Goal: Task Accomplishment & Management: Use online tool/utility

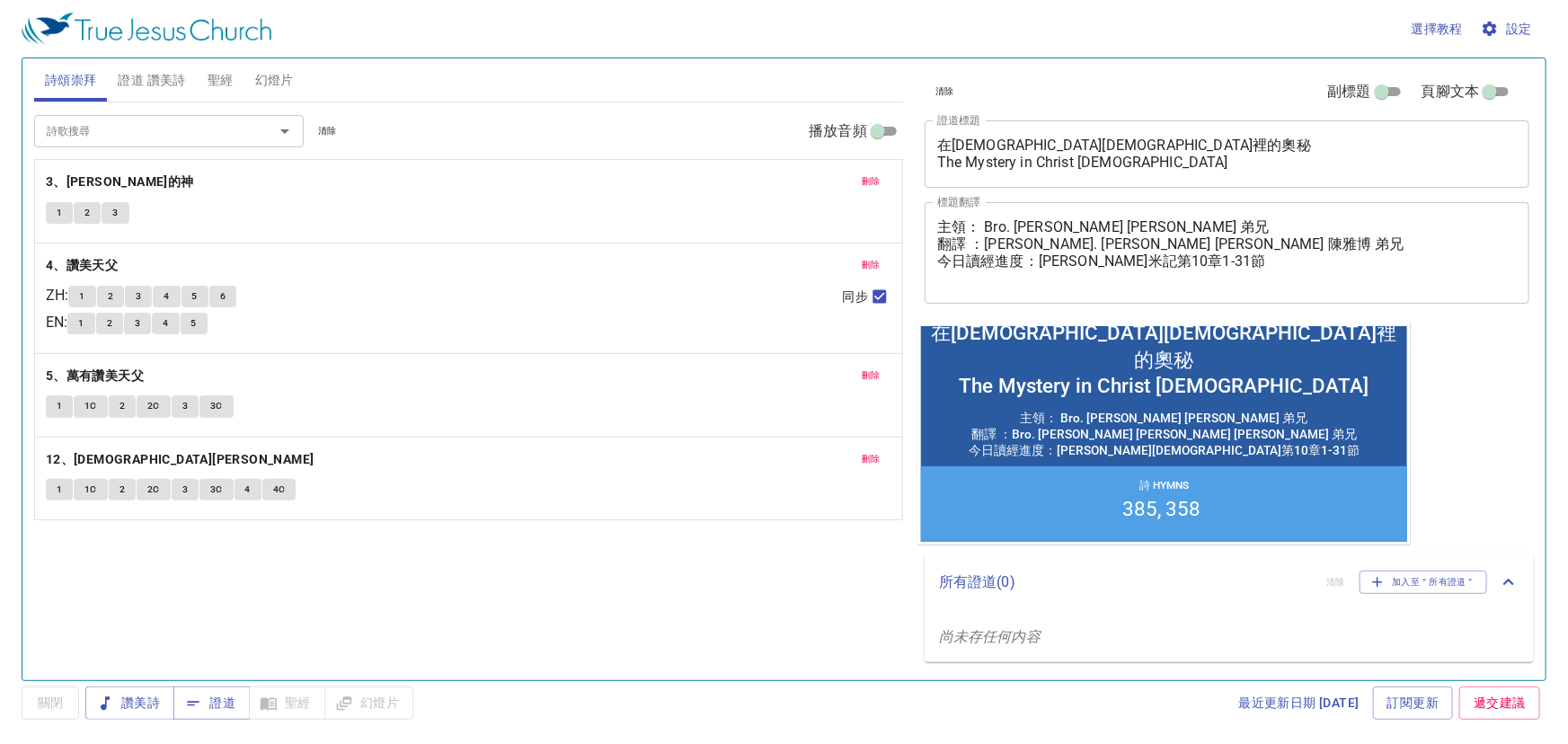
click at [1137, 169] on textarea "在[DEMOGRAPHIC_DATA][DEMOGRAPHIC_DATA]裡的奧秘 The Mystery in Christ [DEMOGRAPHIC_DA…" at bounding box center [1227, 154] width 579 height 34
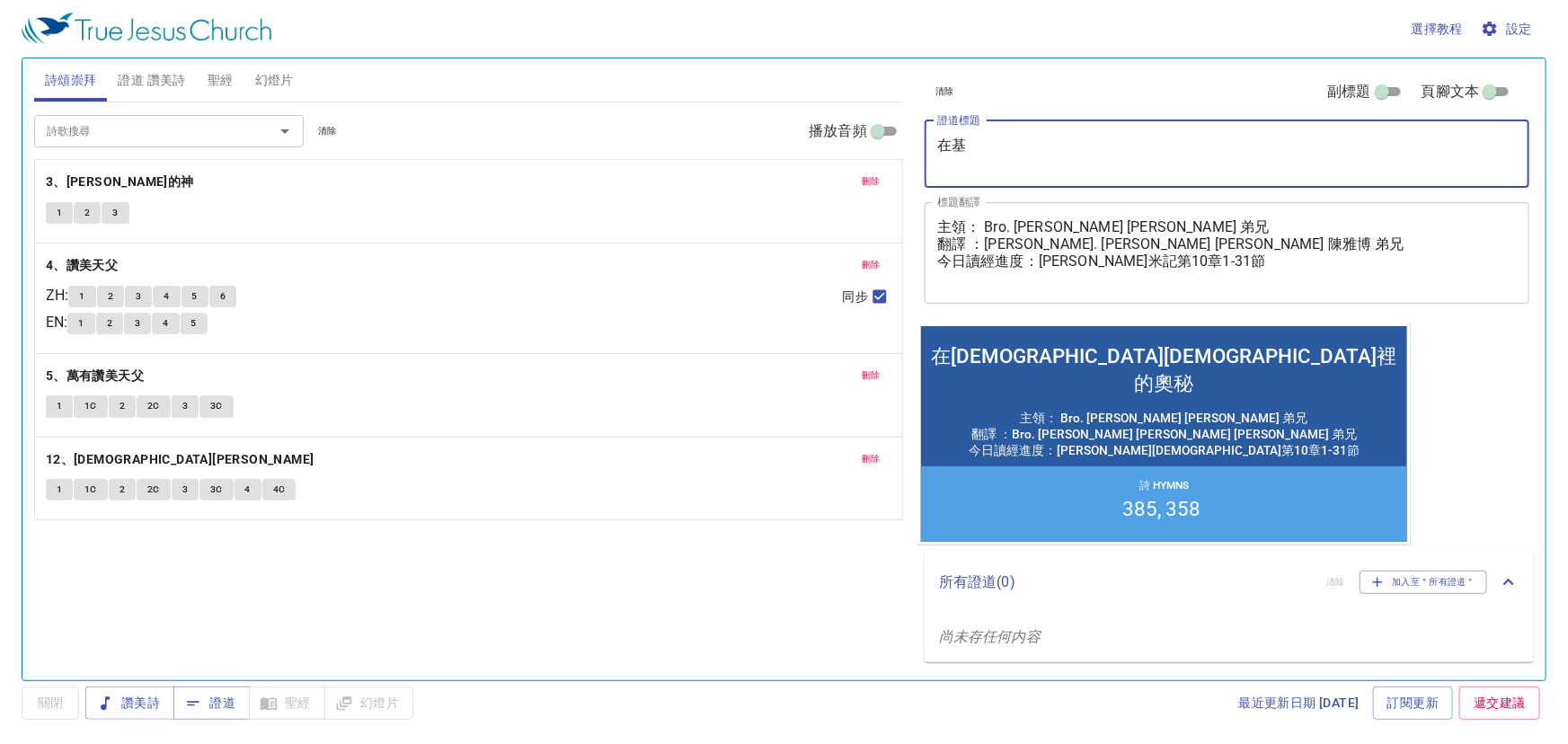
type textarea "在"
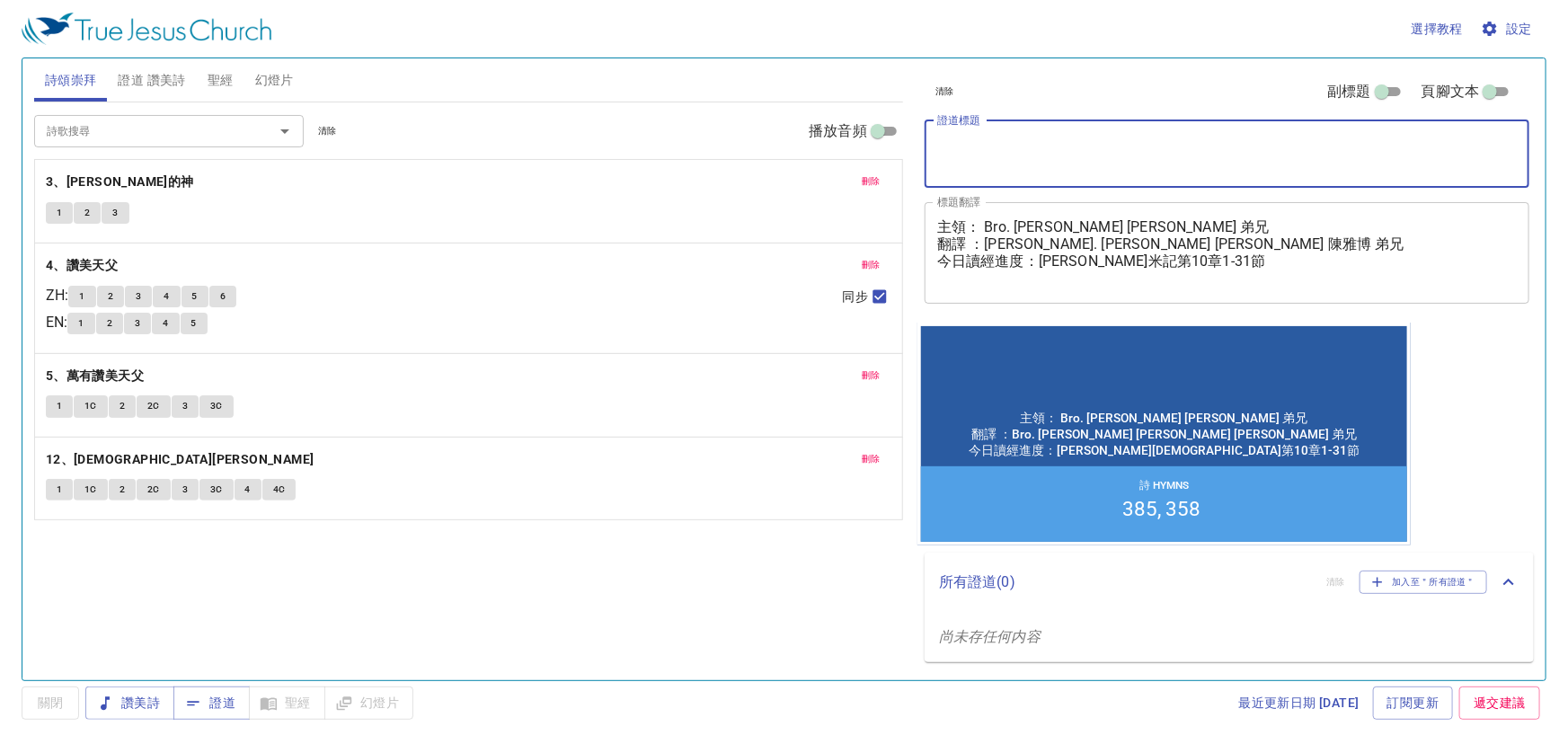
paste textarea "推卸責任的[PERSON_NAME]哈"
click at [979, 165] on textarea "推卸責任的[PERSON_NAME]哈" at bounding box center [1227, 154] width 579 height 34
type textarea "推卸責任的[PERSON_NAME]哈"
click at [940, 172] on div "推卸責任的亞哈 x 證道標題" at bounding box center [1227, 154] width 605 height 67
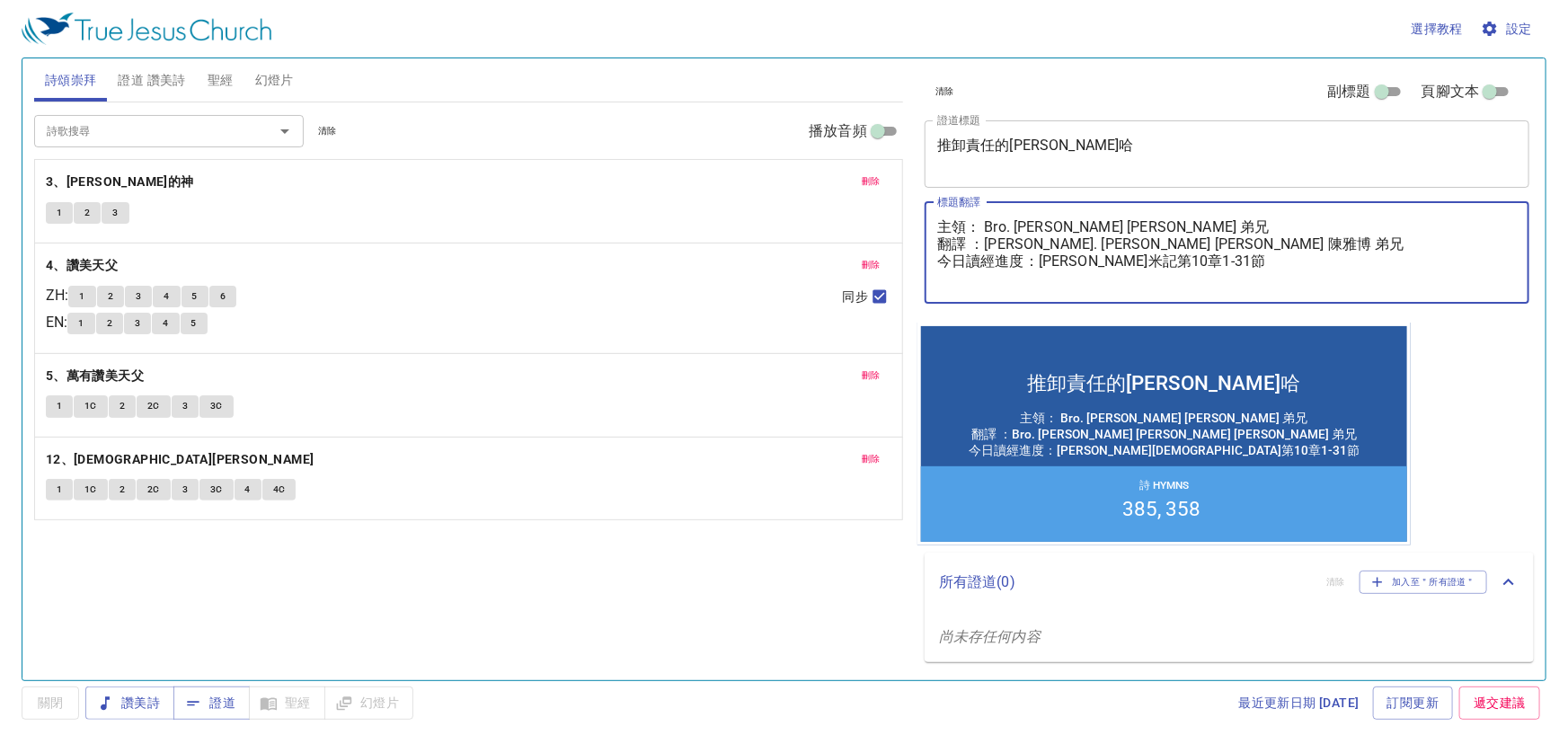
click at [993, 230] on textarea "主領： Bro. Windsor Chen 陳聖德 弟兄 翻譯 ：Bro. Albert Chen 陳雅博 弟兄 今日讀經進度：尼希米記第10章1-31節" at bounding box center [1227, 252] width 579 height 68
drag, startPoint x: 987, startPoint y: 230, endPoint x: 1185, endPoint y: 224, distance: 198.1
click at [1185, 224] on textarea "主領： Bro. Windsor Chen 陳聖德 弟兄 翻譯 ：Bro. Albert Chen 陳雅博 弟兄 今日讀經進度：尼希米記第10章1-31節" at bounding box center [1227, 252] width 579 height 68
click at [1182, 243] on textarea "主領： 林佳恩 傳道 翻譯 ：Bro. Albert Chen 陳雅博 弟兄 今日讀經進度：尼希米記第10章1-31節" at bounding box center [1227, 252] width 579 height 68
drag, startPoint x: 987, startPoint y: 248, endPoint x: 1189, endPoint y: 247, distance: 202.0
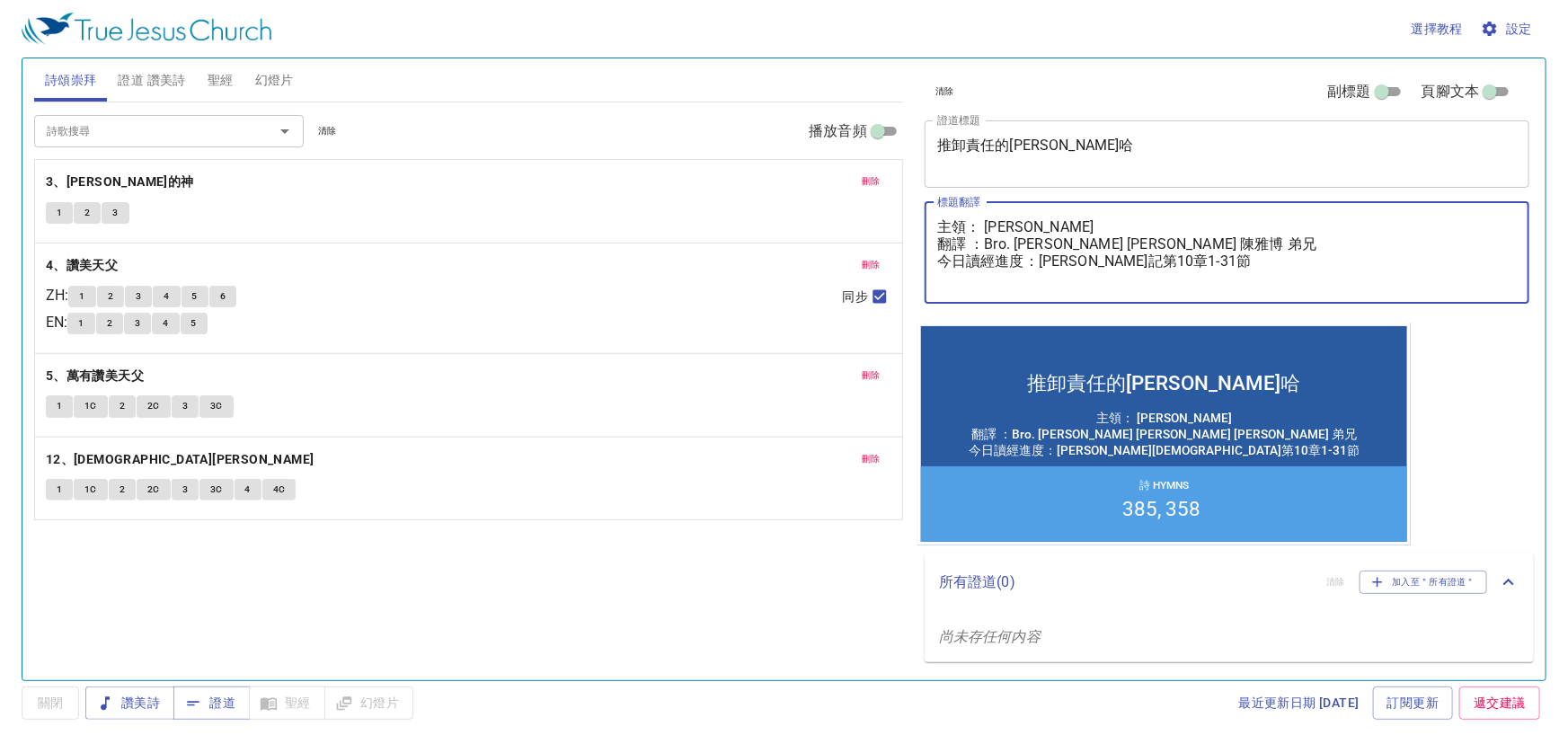
click at [1189, 247] on textarea "主領： 林佳恩 傳道 翻譯 ：Bro. Albert Chen 陳雅博 弟兄 今日讀經進度：尼希米記第10章1-31節" at bounding box center [1227, 252] width 579 height 68
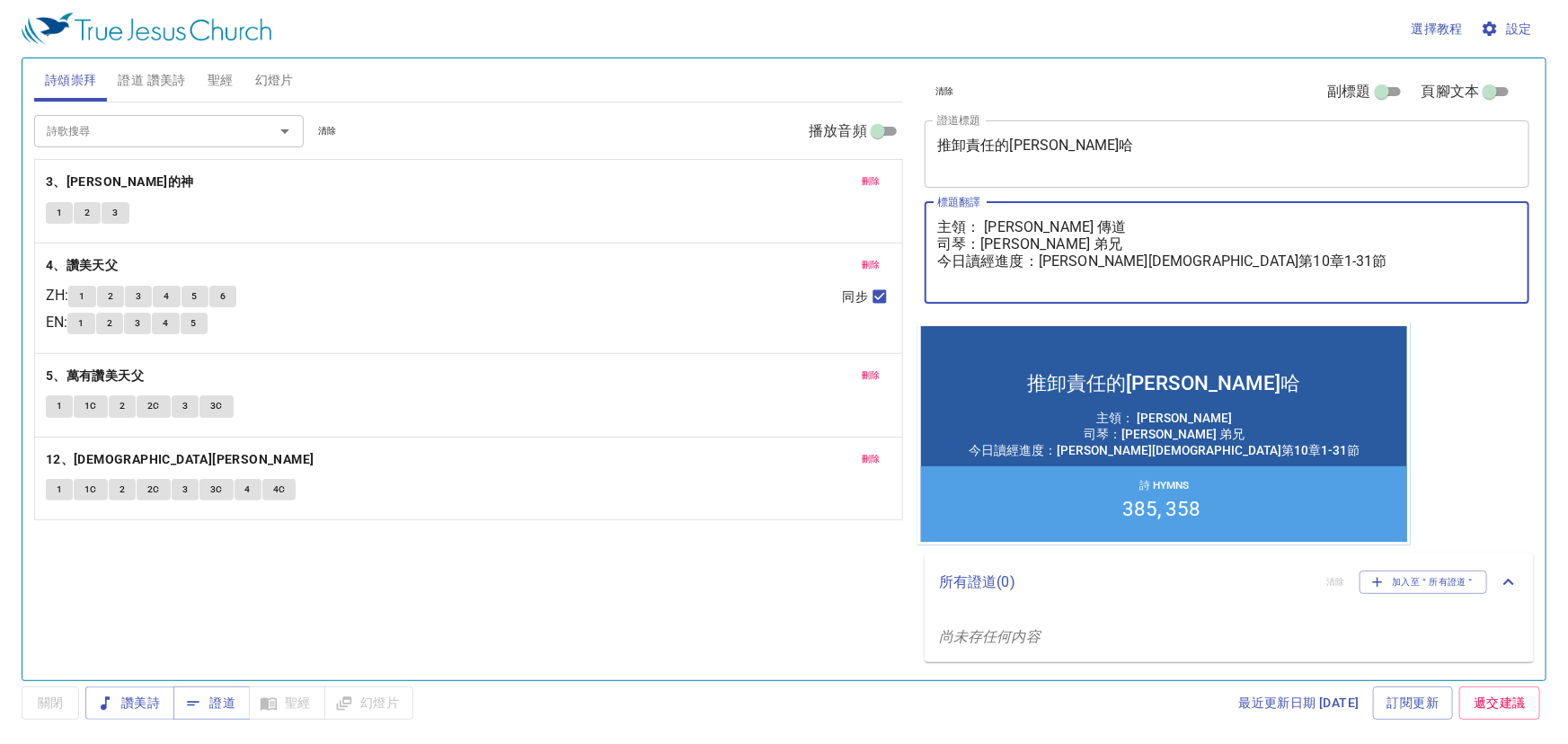
click at [982, 248] on textarea "主領： 林佳恩 傳道 司琴：陳聖為 弟兄 今日讀經進度：尼希米記第10章1-31節" at bounding box center [1227, 252] width 579 height 68
click at [1124, 262] on textarea "主領： 林佳恩 傳道 司琴： 陳聖為 弟兄 今日讀經進度：尼希米記第10章1-31節" at bounding box center [1227, 252] width 579 height 68
type textarea "主領： 林佳恩 傳道 司琴： 陳聖為 弟兄 今日讀經進度：尼希米記第11章1-9節"
click at [880, 188] on button "刪除" at bounding box center [871, 182] width 40 height 22
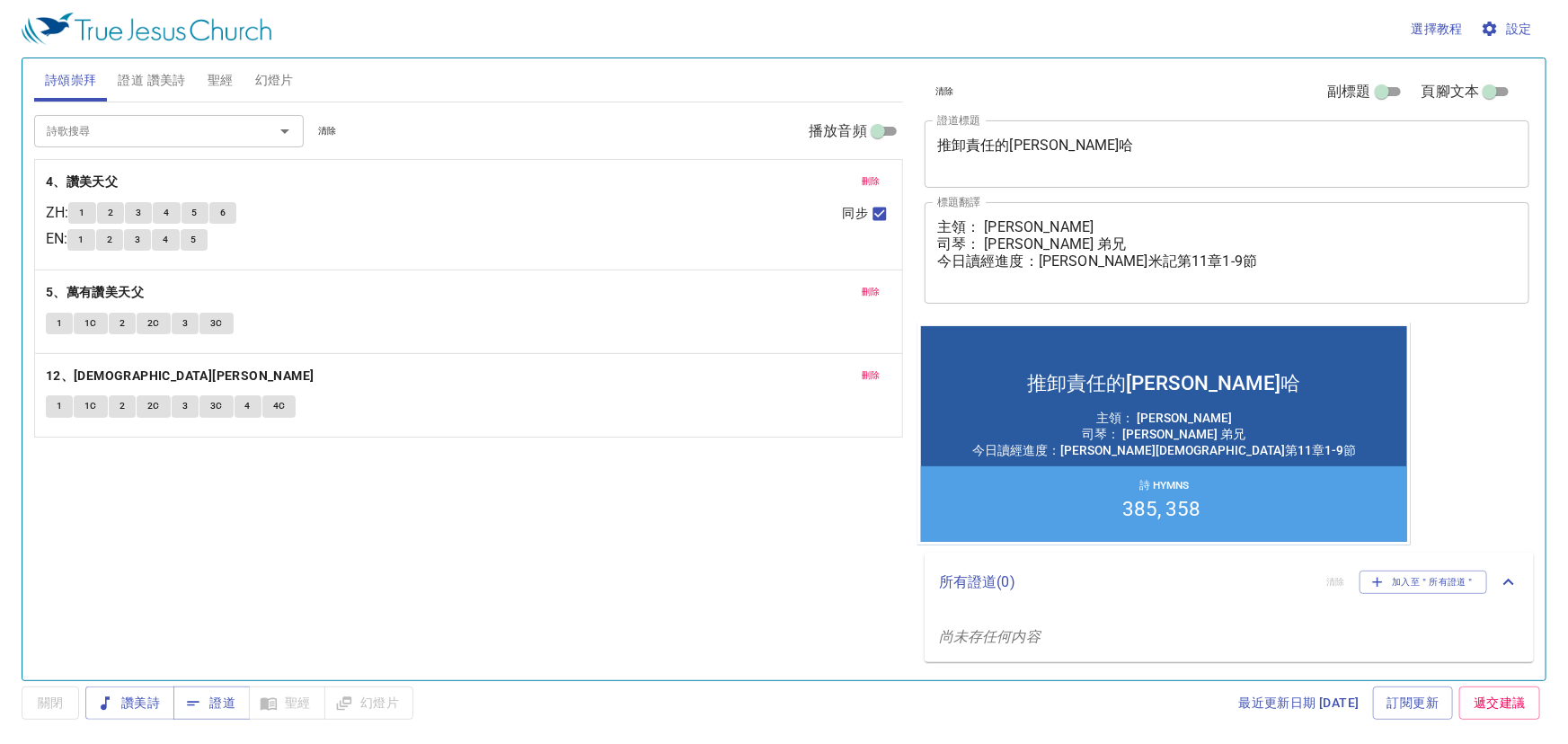
click at [880, 188] on span "刪除" at bounding box center [871, 181] width 19 height 16
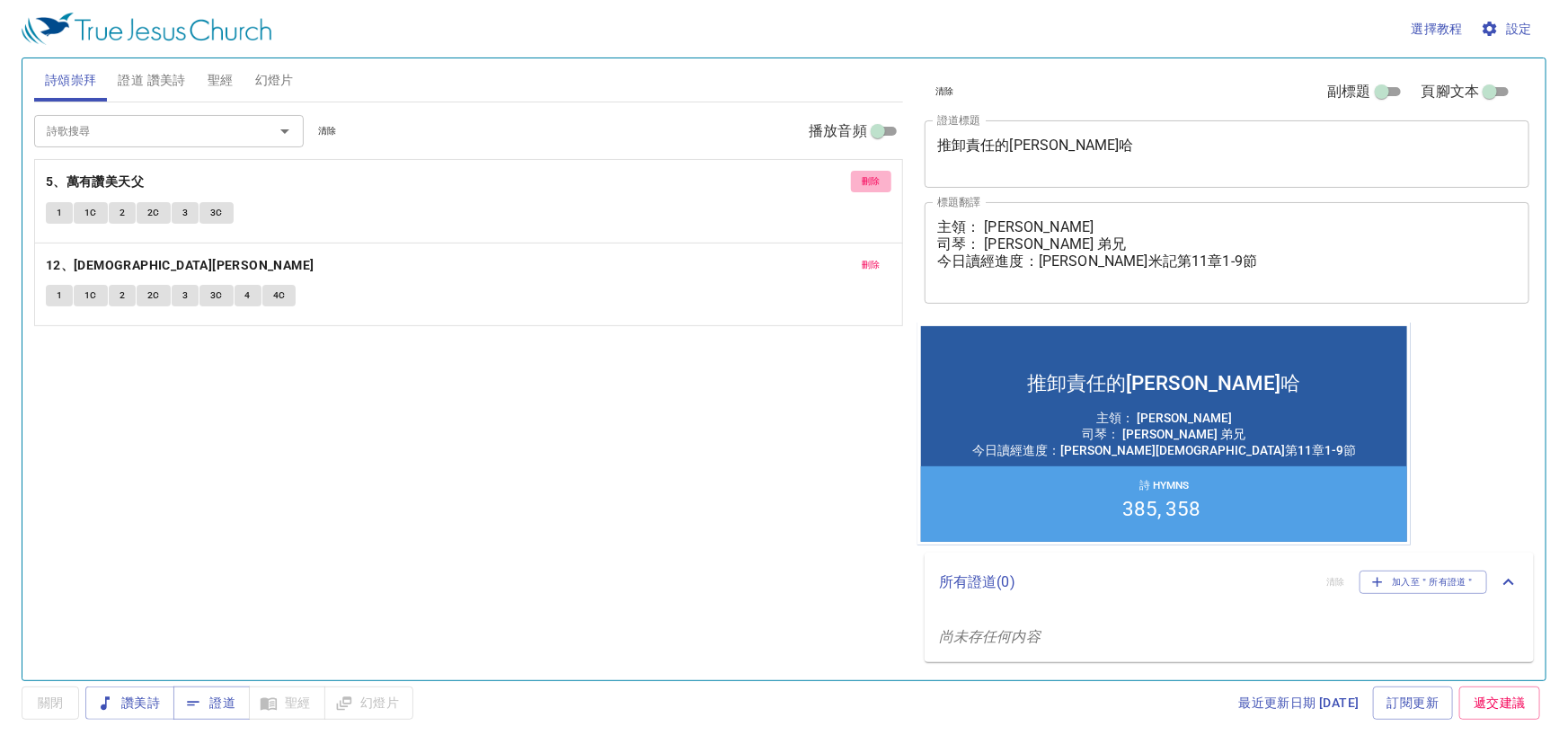
click at [880, 188] on span "刪除" at bounding box center [871, 181] width 19 height 16
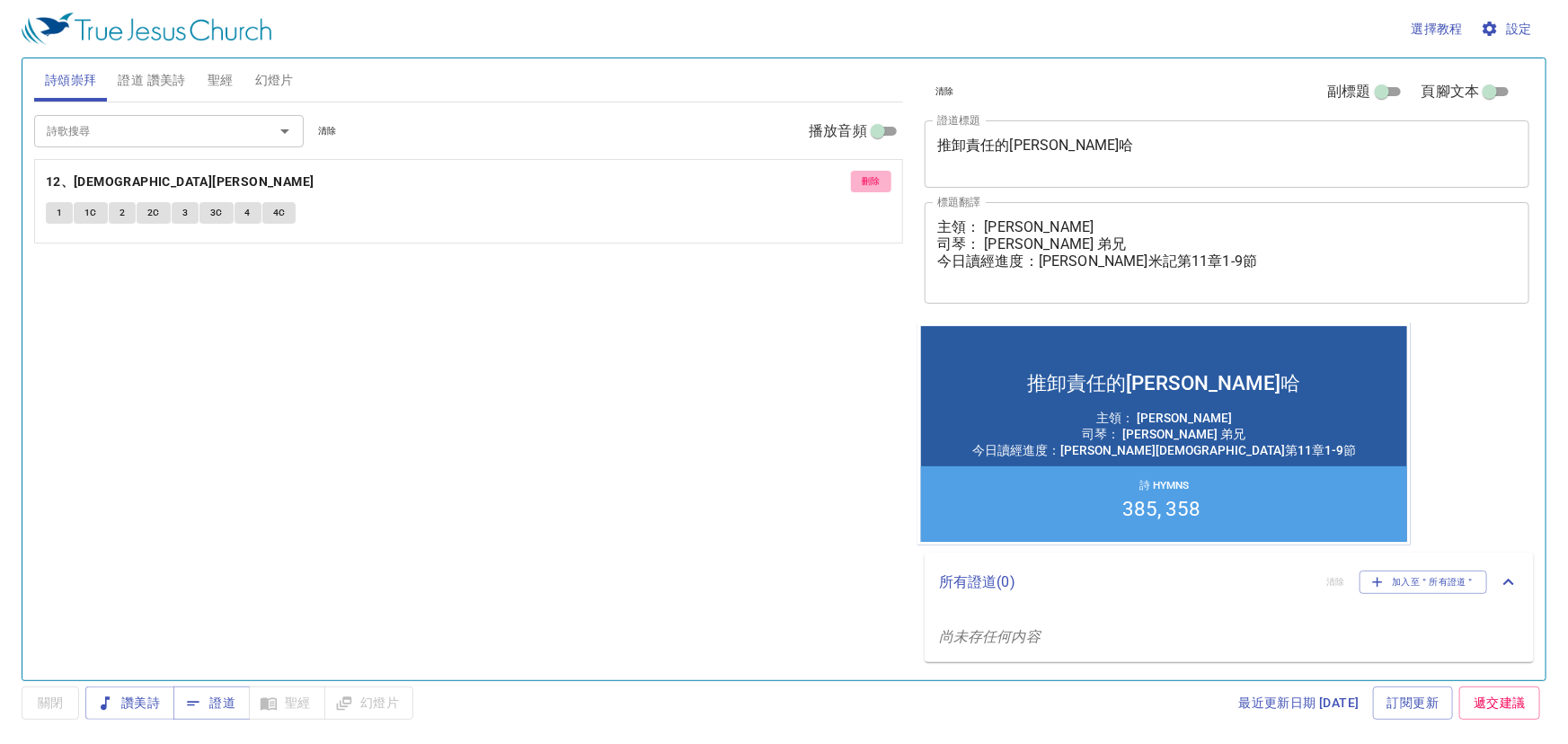
click at [880, 188] on span "刪除" at bounding box center [871, 181] width 19 height 16
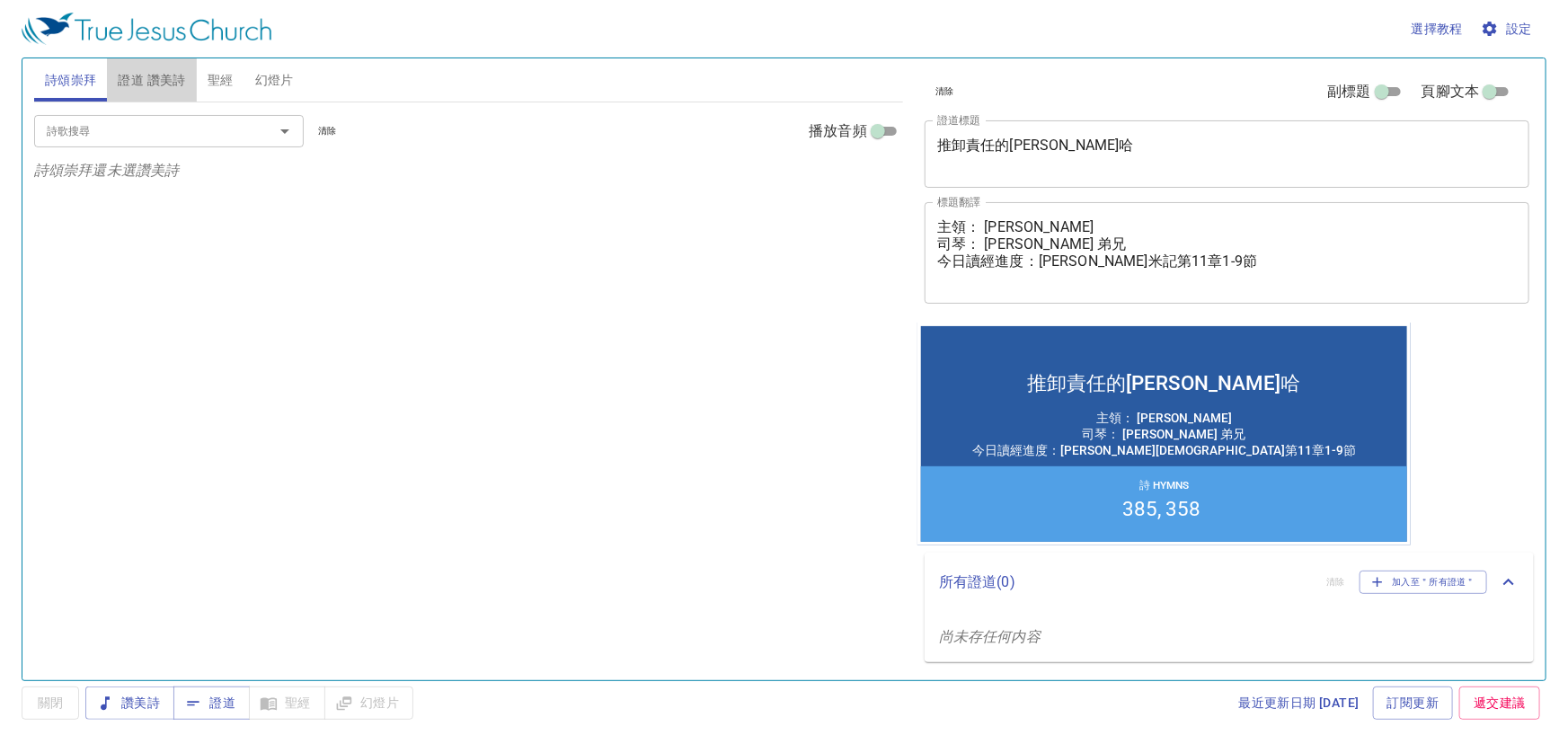
click at [168, 86] on span "證道 讚美詩" at bounding box center [151, 79] width 67 height 22
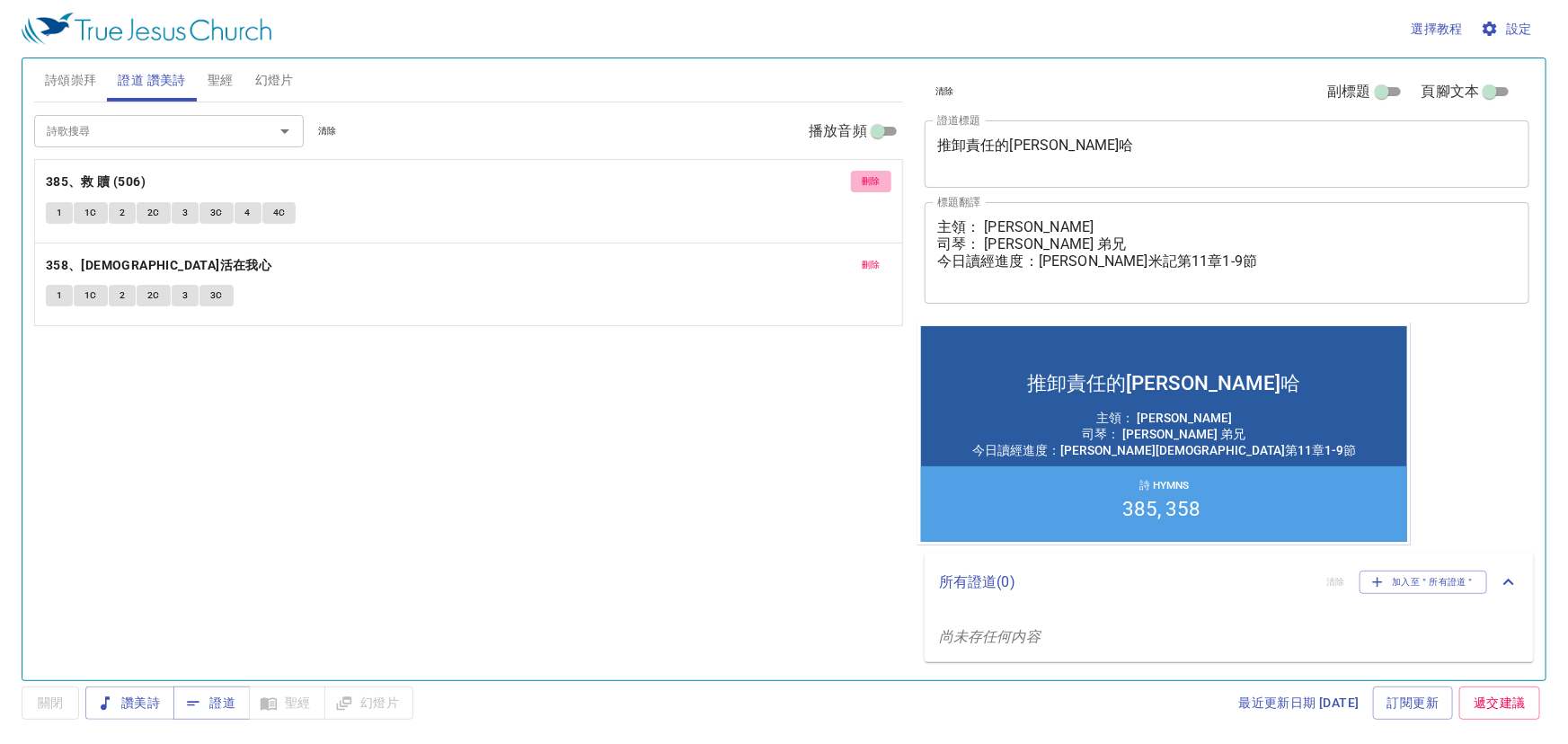
click at [861, 178] on span "刪除" at bounding box center [871, 181] width 19 height 16
click at [861, 257] on span "刪除" at bounding box center [871, 265] width 19 height 16
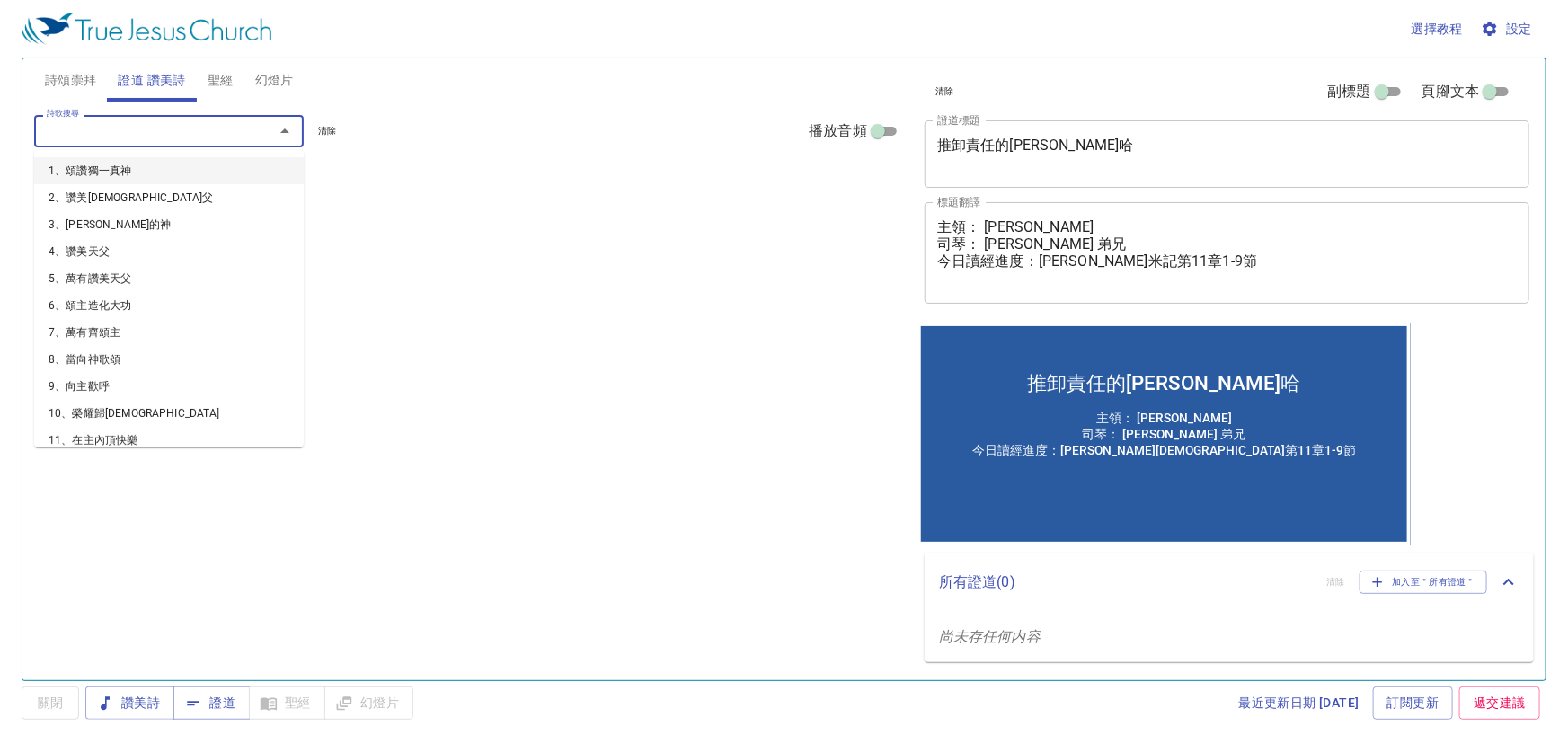
click at [98, 137] on input "詩歌搜尋" at bounding box center [142, 131] width 206 height 21
type input "61"
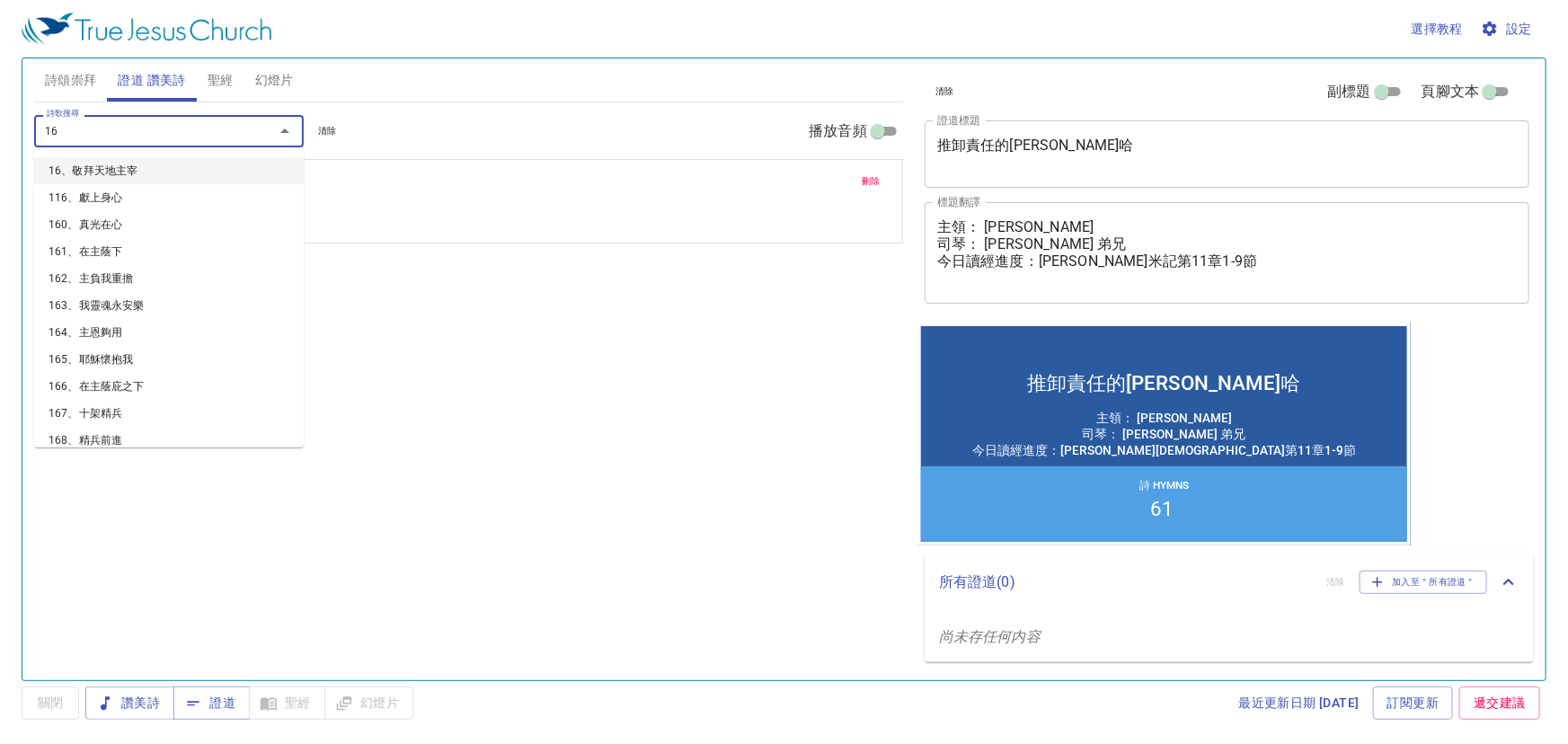
type input "160"
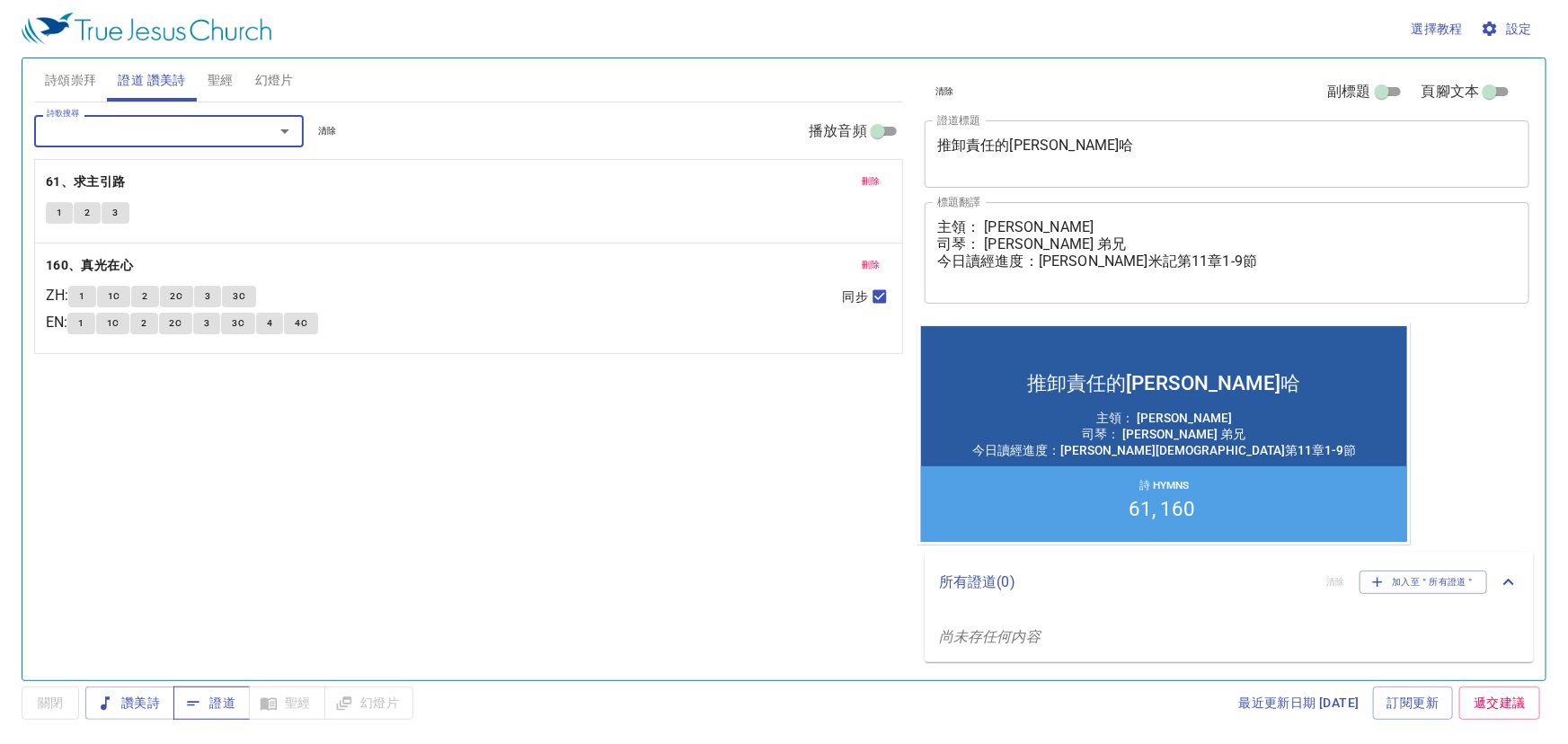
click at [207, 700] on span "證道" at bounding box center [211, 703] width 48 height 22
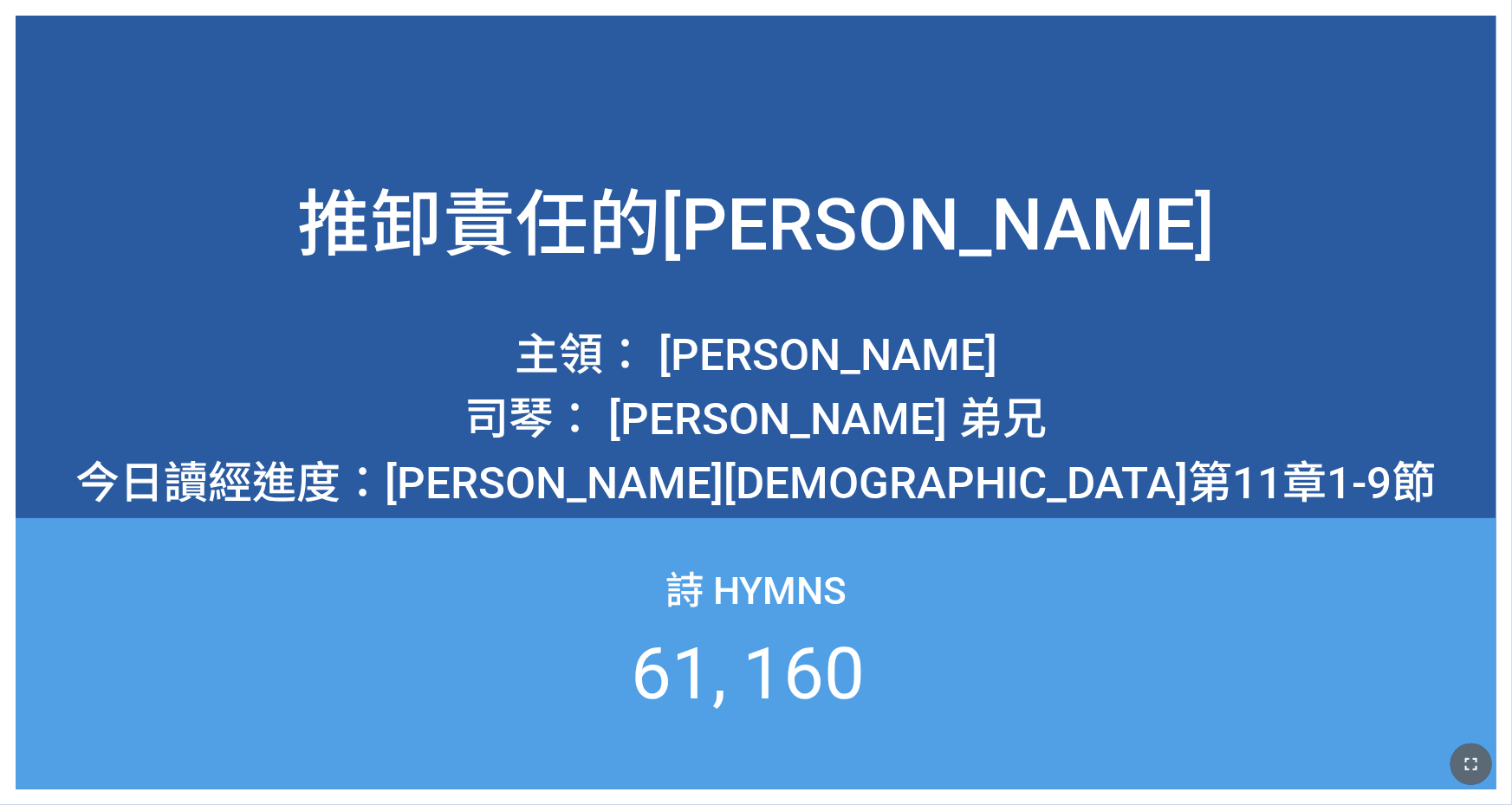
click at [1462, 754] on icon "button" at bounding box center [1471, 764] width 21 height 21
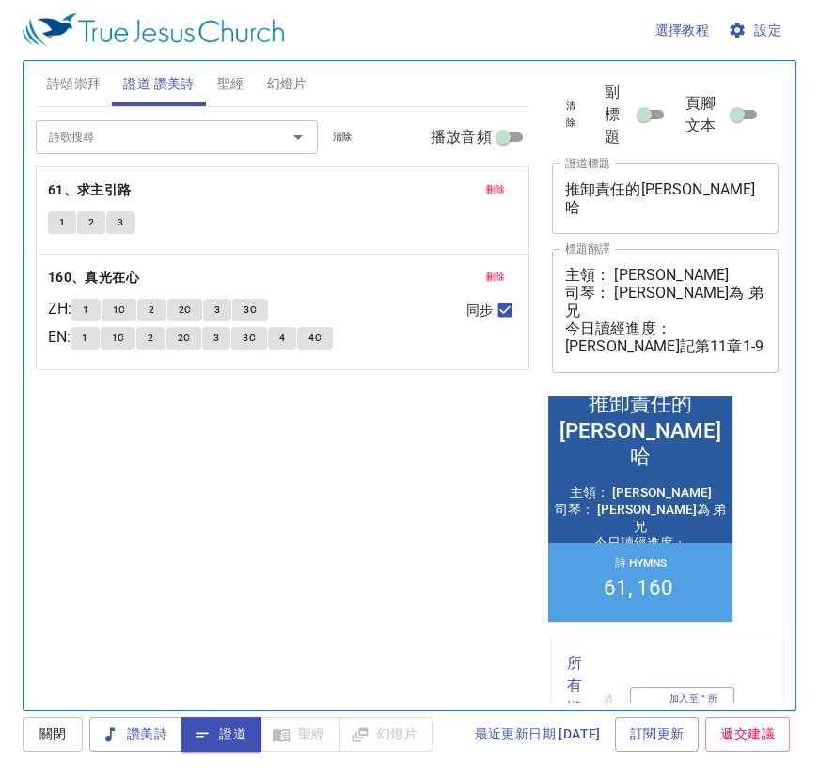
click at [647, 273] on textarea "主領： 林佳恩 傳道 司琴： 陳聖為 弟兄 今日讀經進度：尼希米記第11章1-9節" at bounding box center [665, 310] width 201 height 89
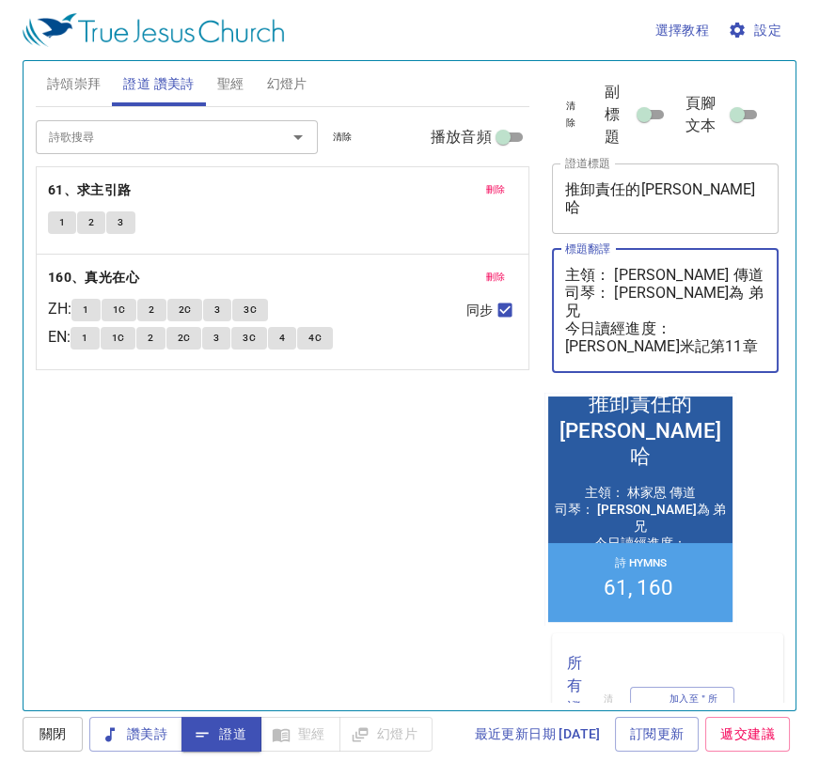
click at [659, 294] on textarea "主領： [PERSON_NAME] 傳道 司琴： [PERSON_NAME]為 弟兄 今日讀經進度：[PERSON_NAME]米記第11章1-9節" at bounding box center [665, 310] width 201 height 89
click at [677, 342] on textarea "主領： [PERSON_NAME] 傳道 司琴： [PERSON_NAME]為 弟兄 今日讀經進度：[PERSON_NAME]米記第11章1-9節" at bounding box center [665, 310] width 201 height 89
click at [680, 341] on textarea "主領： [PERSON_NAME] 傳道 司琴： [PERSON_NAME]為 弟兄 今日讀經進度：[PERSON_NAME]米記第11章1-9節" at bounding box center [665, 310] width 201 height 89
click at [693, 319] on textarea "主領： [PERSON_NAME] 傳道 司琴： [PERSON_NAME]為 弟兄 今日讀經進度：[PERSON_NAME]米記第11章1-9節" at bounding box center [665, 310] width 201 height 89
type textarea "主領： [PERSON_NAME] 傳道 司琴： [PERSON_NAME]為 弟兄 今日讀經進度：[PERSON_NAME]米記第11章1-9節"
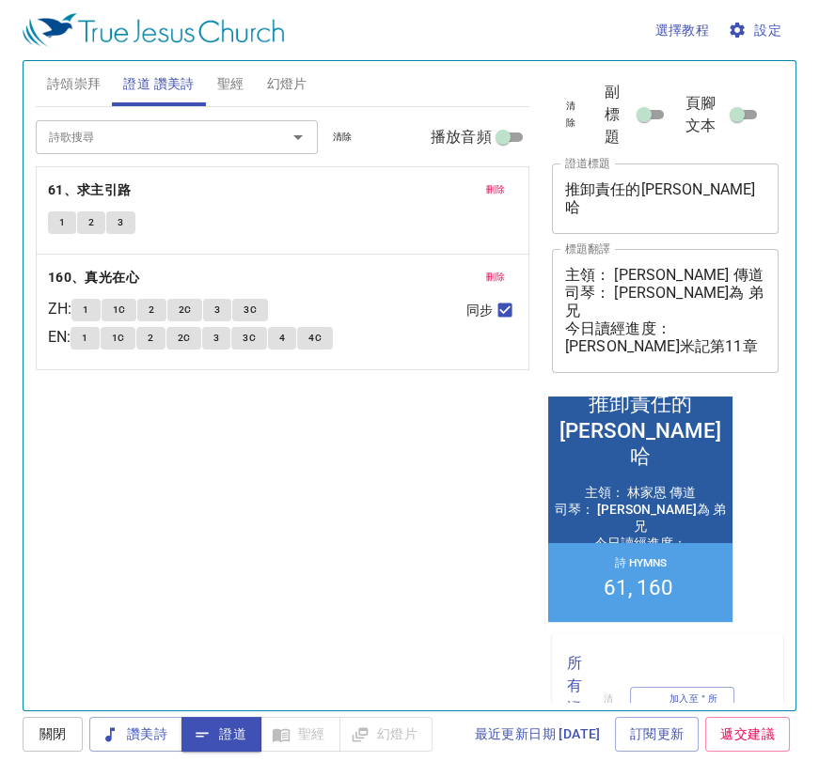
click at [298, 566] on div "詩歌搜尋 詩歌搜尋 清除 播放音頻 刪除 61、求主引路 1 2 3 刪除 160、真光在心 ZH : 1 1C 2 2C 3 3C EN : 1 1C 2 …" at bounding box center [282, 400] width 493 height 587
click at [477, 592] on div "詩歌搜尋 詩歌搜尋 清除 播放音頻 刪除 61、求主引路 1 2 3 刪除 160、真光在心 ZH : 1 1C 2 2C 3 3C EN : 1 1C 2 …" at bounding box center [282, 400] width 493 height 587
click at [383, 509] on div "詩歌搜尋 詩歌搜尋 清除 播放音頻 刪除 61、求主引路 1 2 3 刪除 160、真光在心 ZH : 1 1C 2 2C 3 3C EN : 1 1C 2 …" at bounding box center [282, 400] width 493 height 587
drag, startPoint x: 287, startPoint y: 459, endPoint x: 269, endPoint y: 465, distance: 19.0
click at [282, 465] on div "詩歌搜尋 詩歌搜尋 清除 播放音頻 刪除 61、求主引路 1 2 3 刪除 160、真光在心 ZH : 1 1C 2 2C 3 3C EN : 1 1C 2 …" at bounding box center [282, 400] width 493 height 587
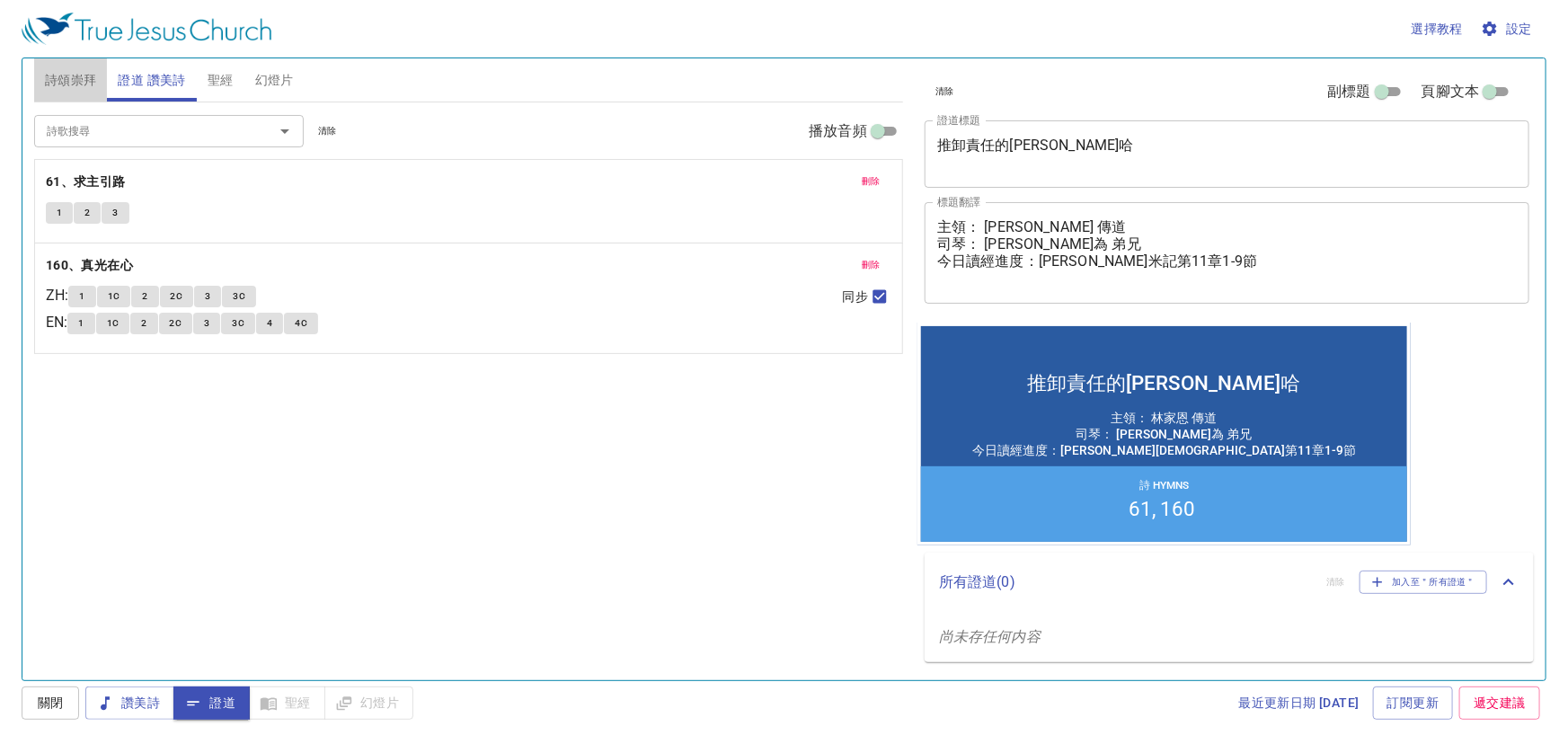
click at [70, 71] on span "詩頌崇拜" at bounding box center [71, 79] width 53 height 22
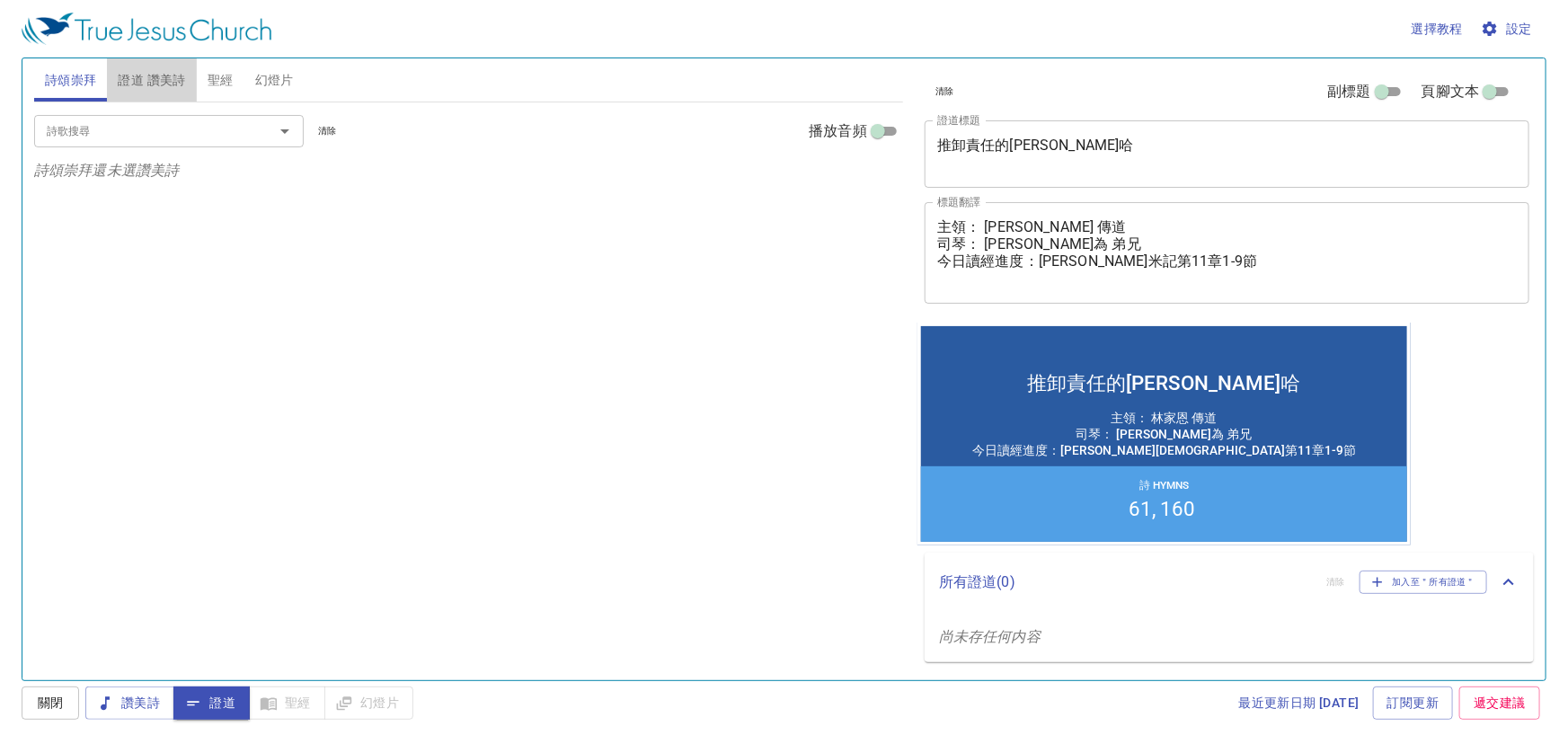
click at [143, 73] on span "證道 讚美詩" at bounding box center [151, 79] width 67 height 22
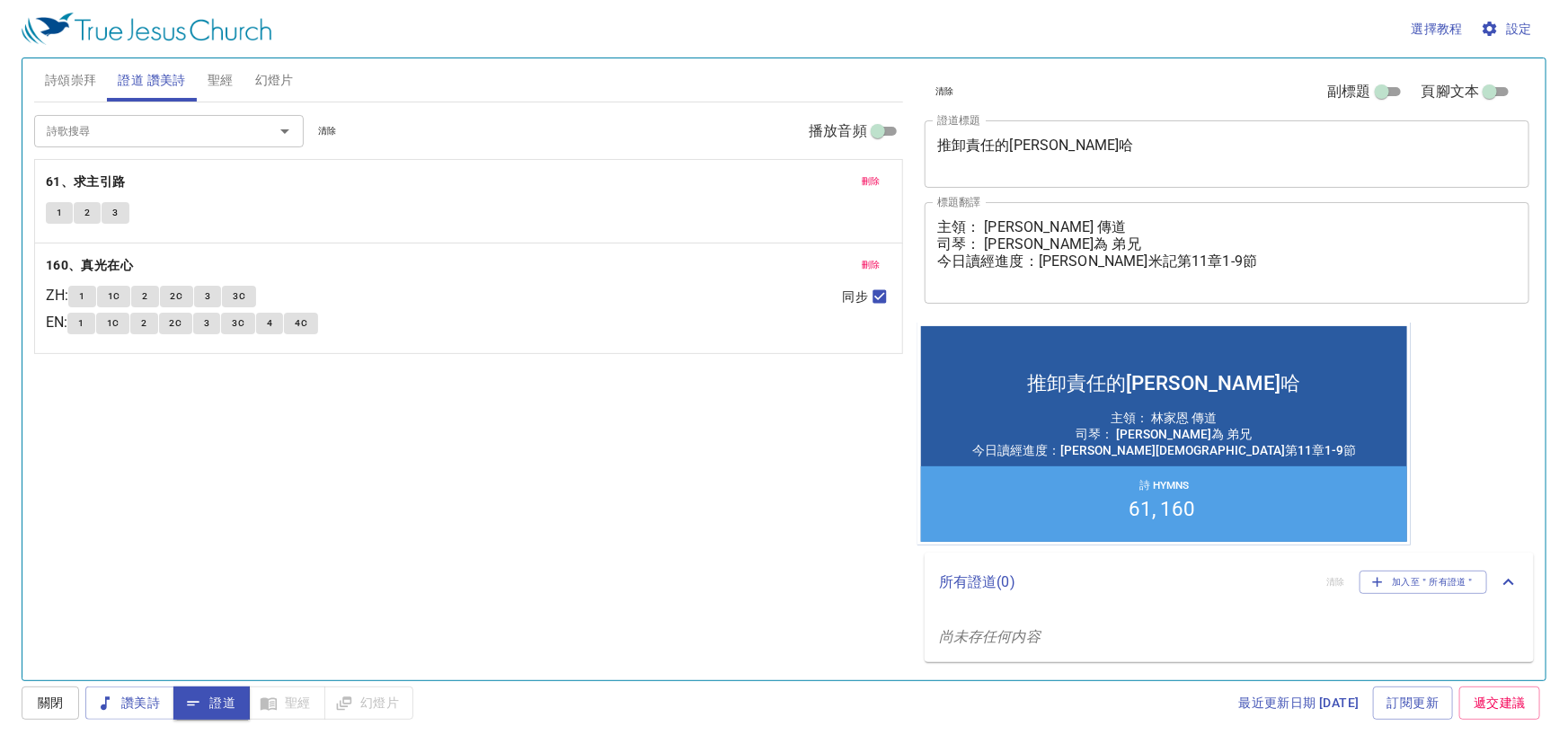
click at [985, 222] on textarea "主領： 林家恩 傳道 司琴： 陳聖為 弟兄 今日讀經進度：尼希米記第11章1-9節" at bounding box center [1227, 252] width 579 height 68
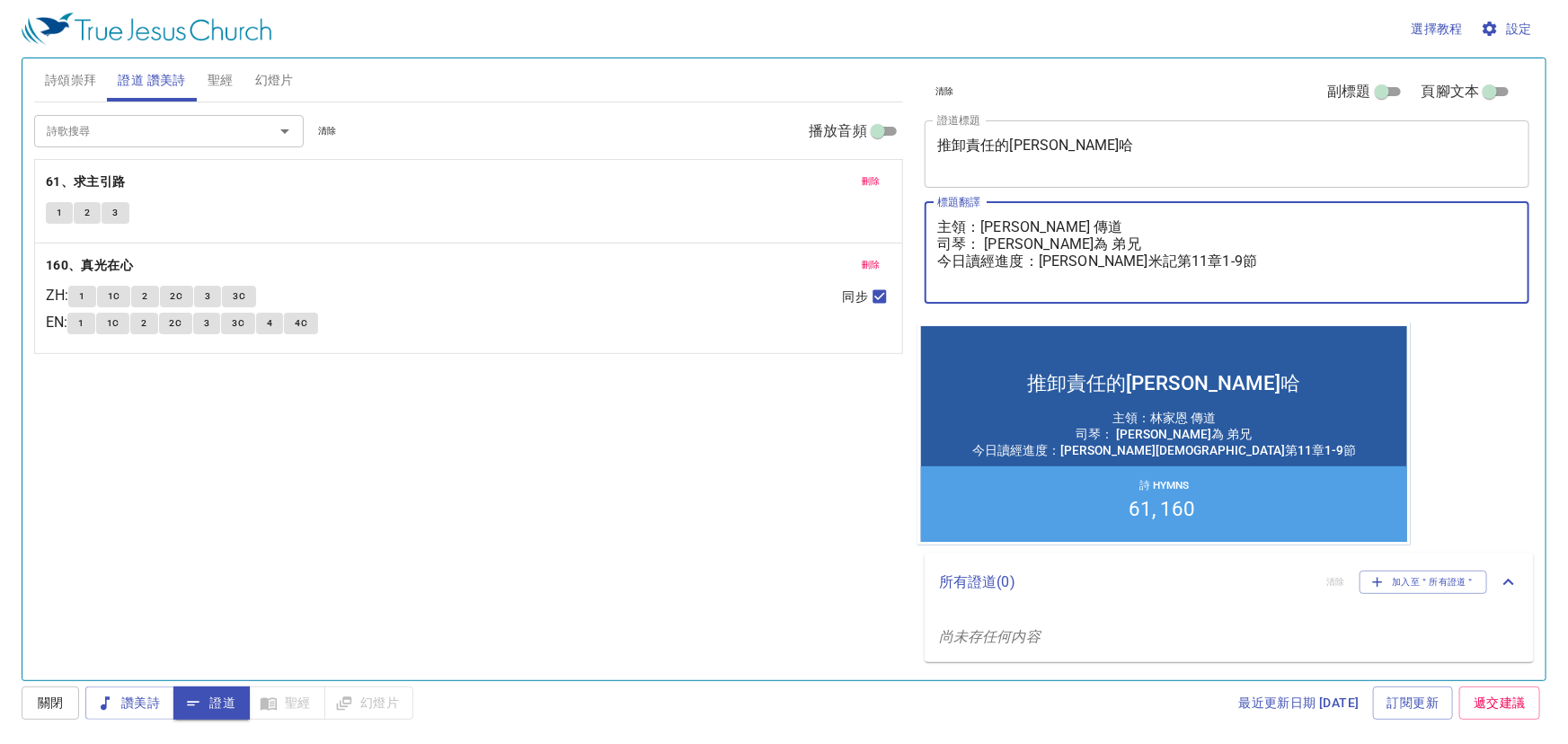
click at [984, 246] on textarea "主領：林家恩 傳道 司琴： 陳聖為 弟兄 今日讀經進度：尼希米記第11章1-9節" at bounding box center [1227, 252] width 579 height 68
type textarea "主領：[PERSON_NAME] 傳道 司琴：[PERSON_NAME] 弟兄 今日讀經進度：[PERSON_NAME]米記第11章1-9節"
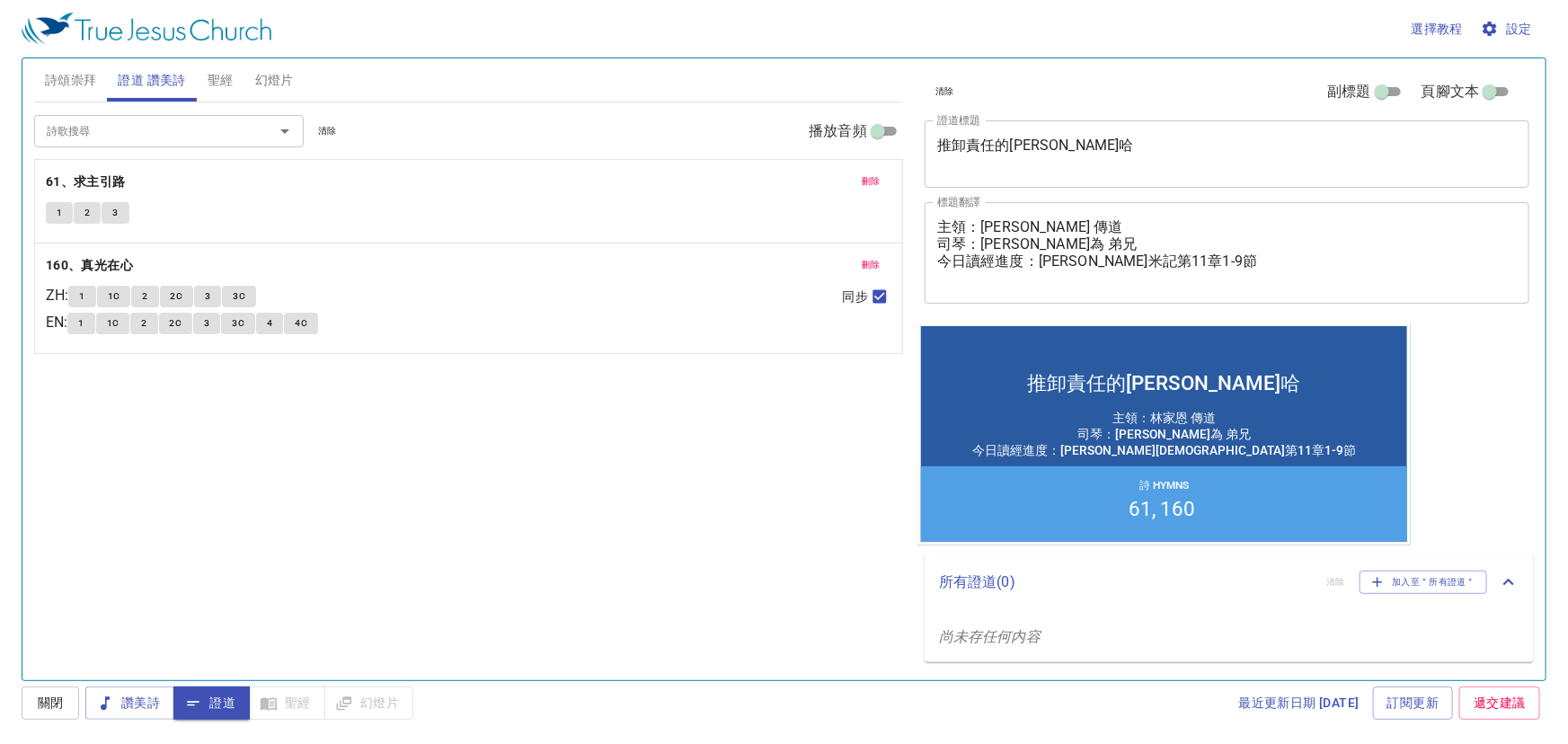
click at [715, 481] on div "詩歌搜尋 詩歌搜尋 清除 播放音頻 刪除 61、求主引路 1 2 3 刪除 160、真光在心 ZH : 1 1C 2 2C 3 3C EN : 1 1C 2 …" at bounding box center [468, 383] width 869 height 562
click at [53, 74] on span "詩頌崇拜" at bounding box center [71, 79] width 53 height 22
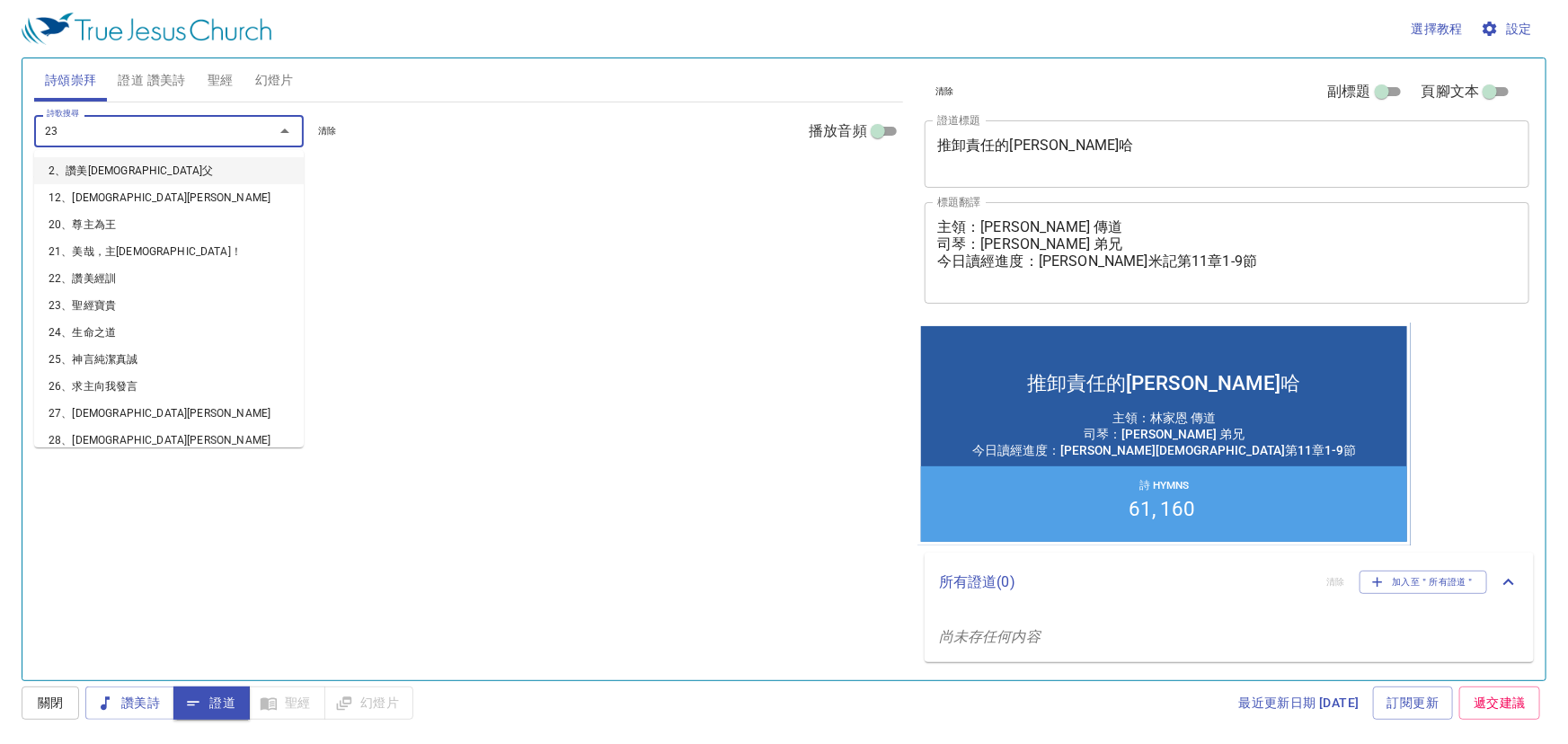
type input "231"
type input "265"
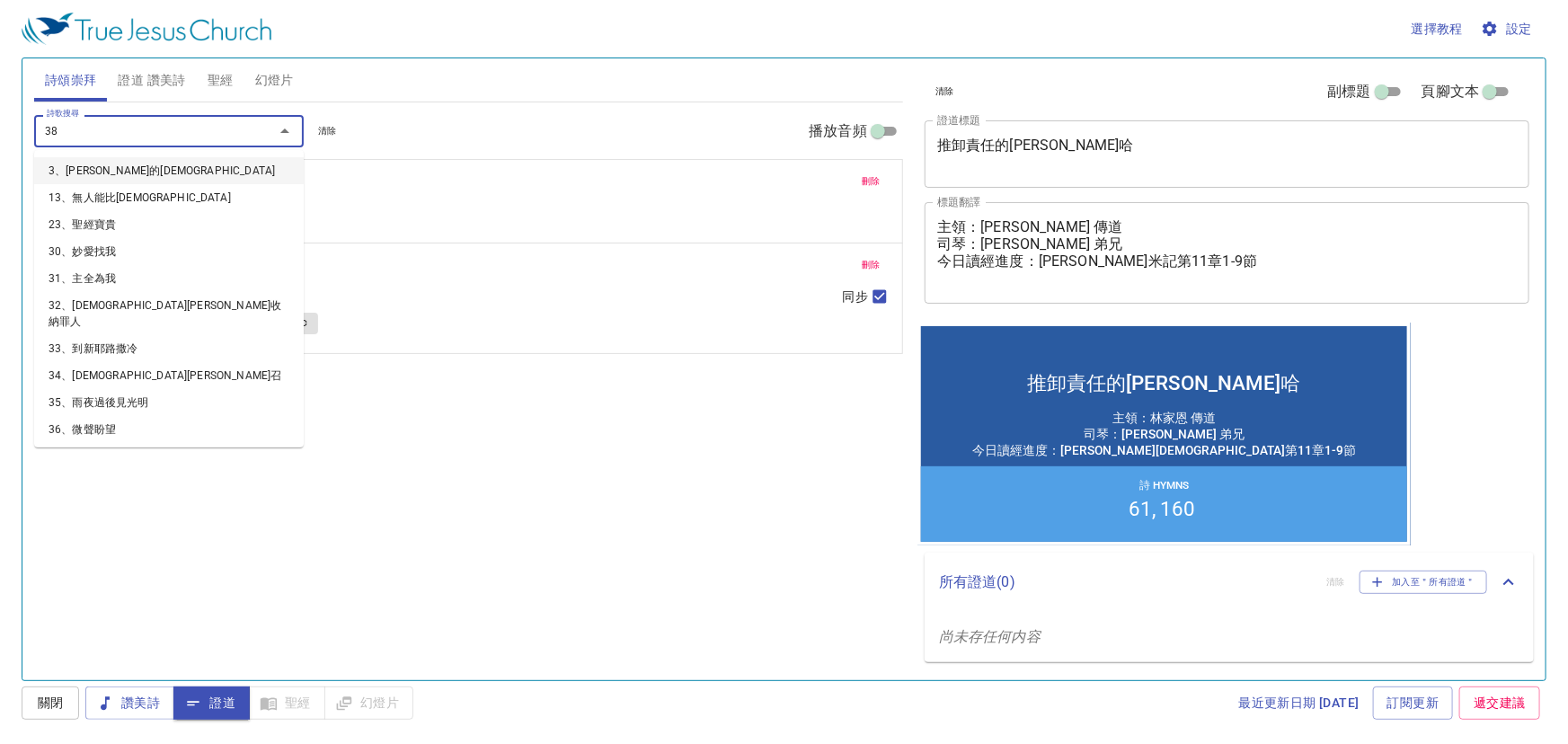
type input "389"
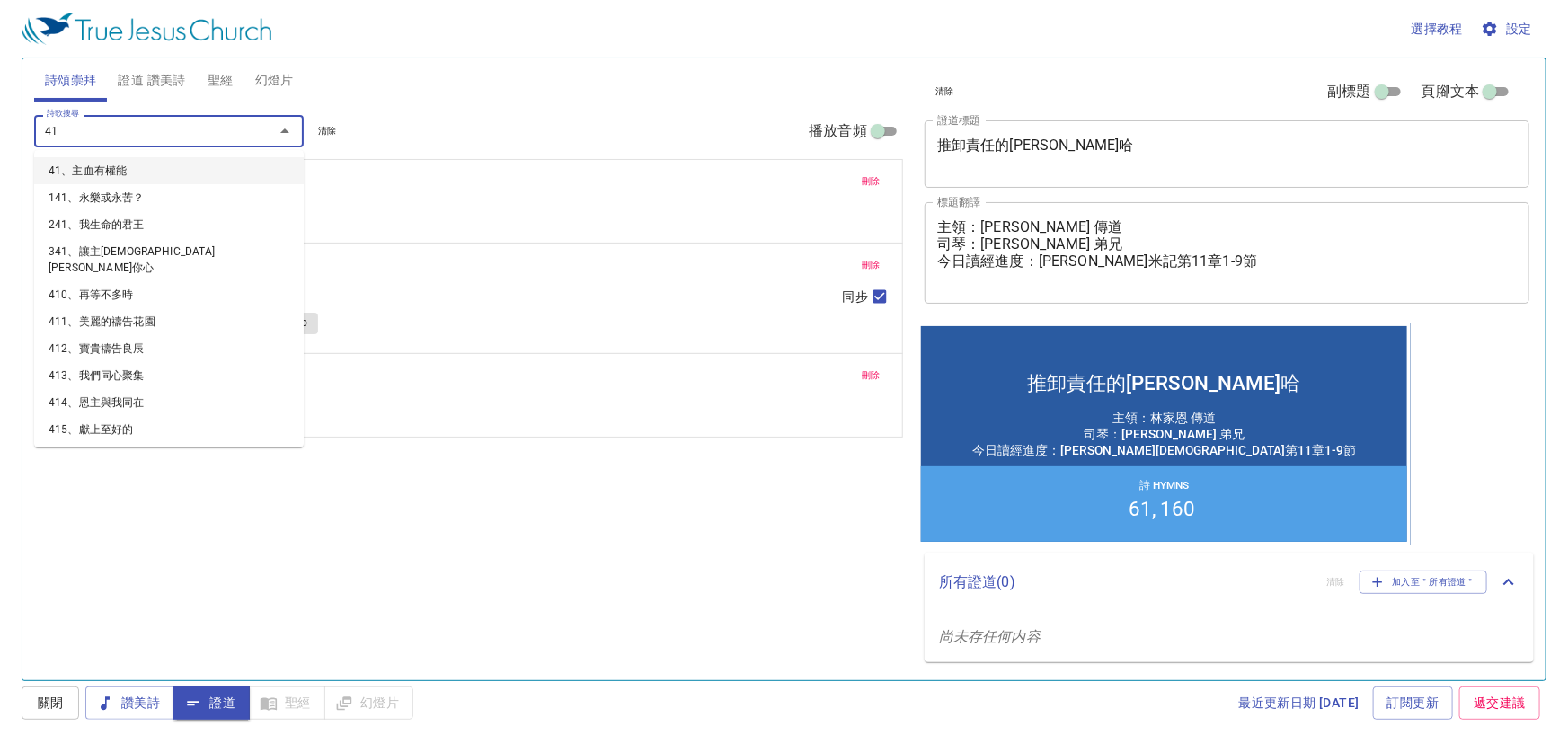
type input "416"
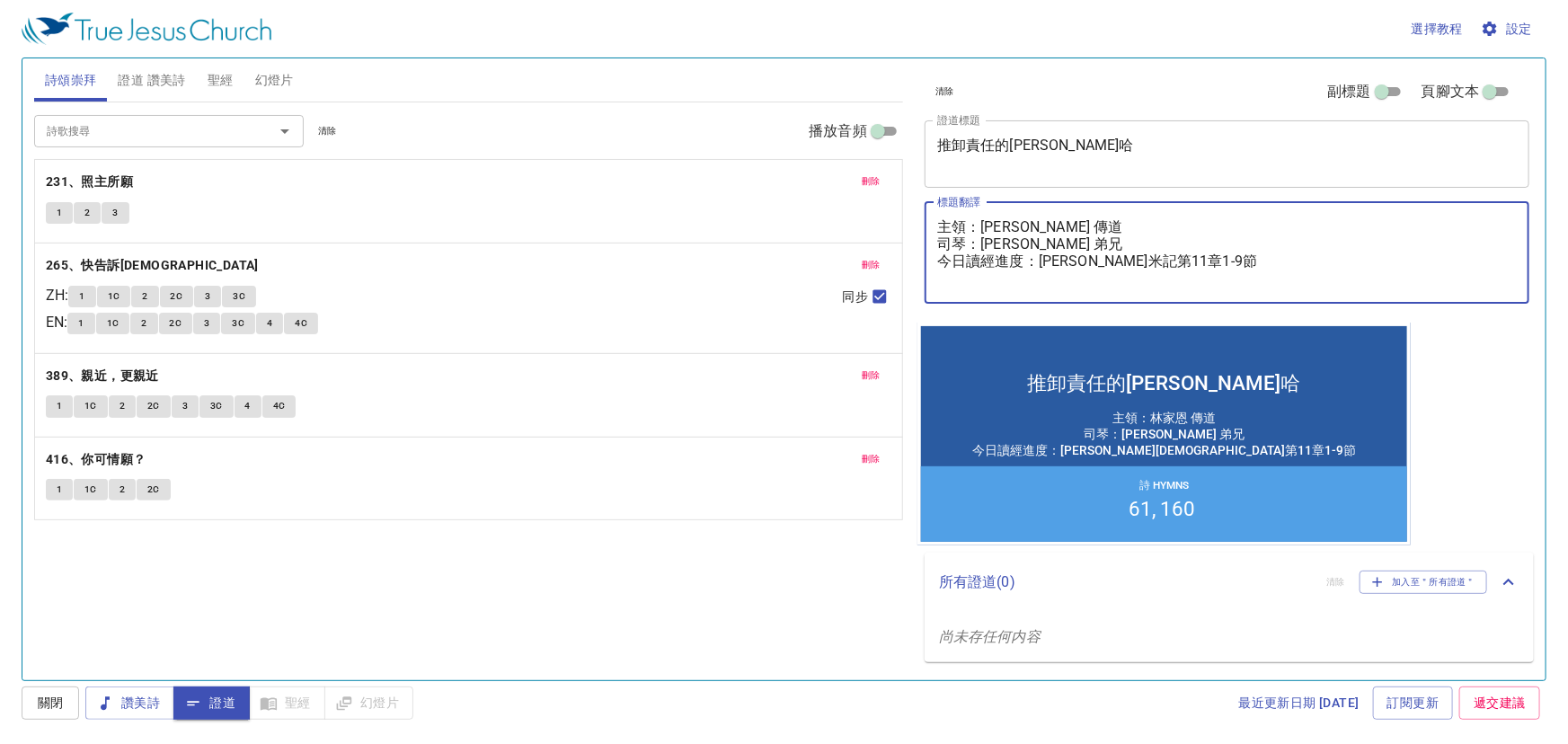
click at [1009, 230] on textarea "主領：[PERSON_NAME] 傳道 司琴：[PERSON_NAME]為 弟兄 今日讀經進度：[PERSON_NAME]米記第11章1-9節" at bounding box center [1227, 252] width 579 height 68
type textarea "主領：林ru8 恩 傳道 司琴：陳聖為 弟兄 今日讀經進度：尼希米記第11章1-9節"
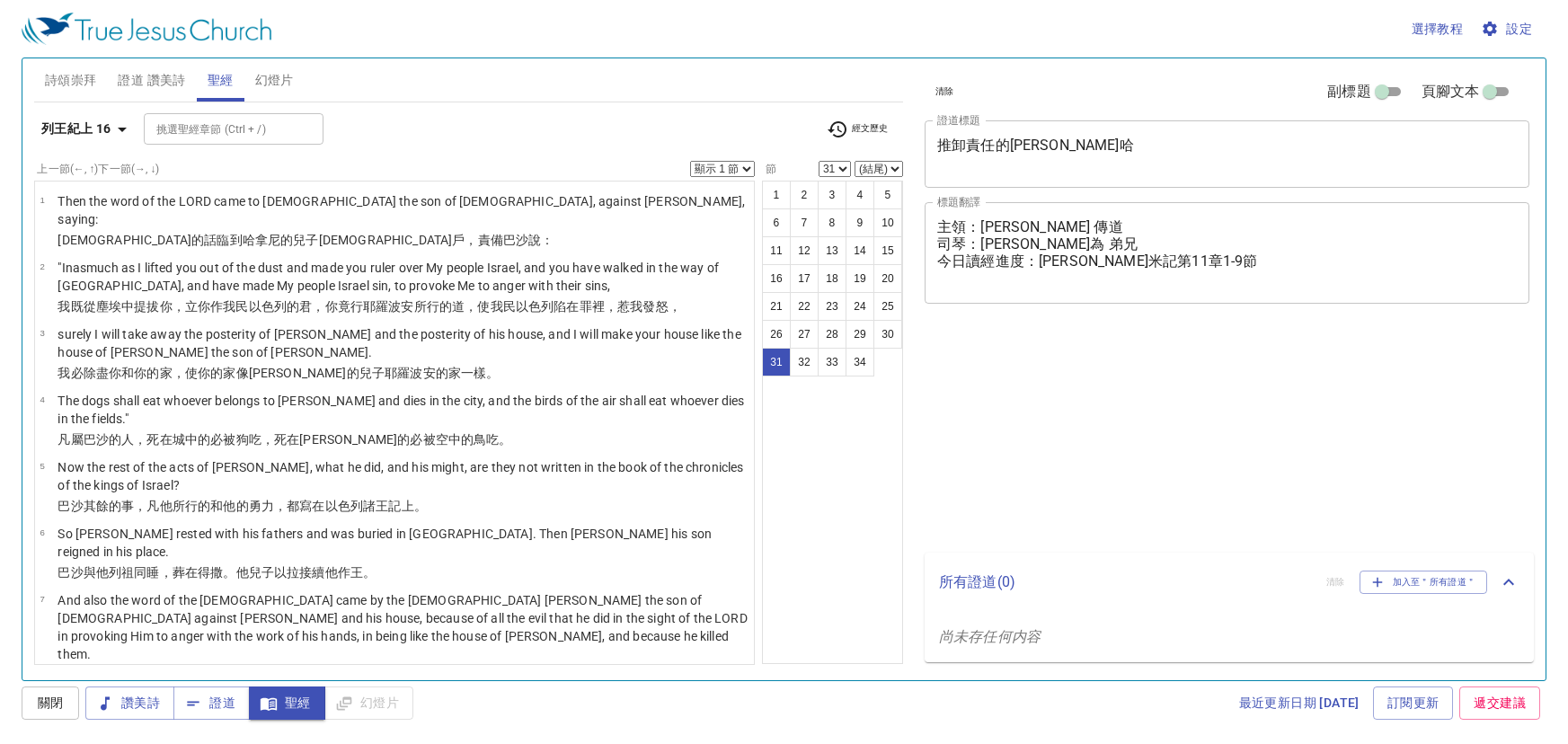
select select "31"
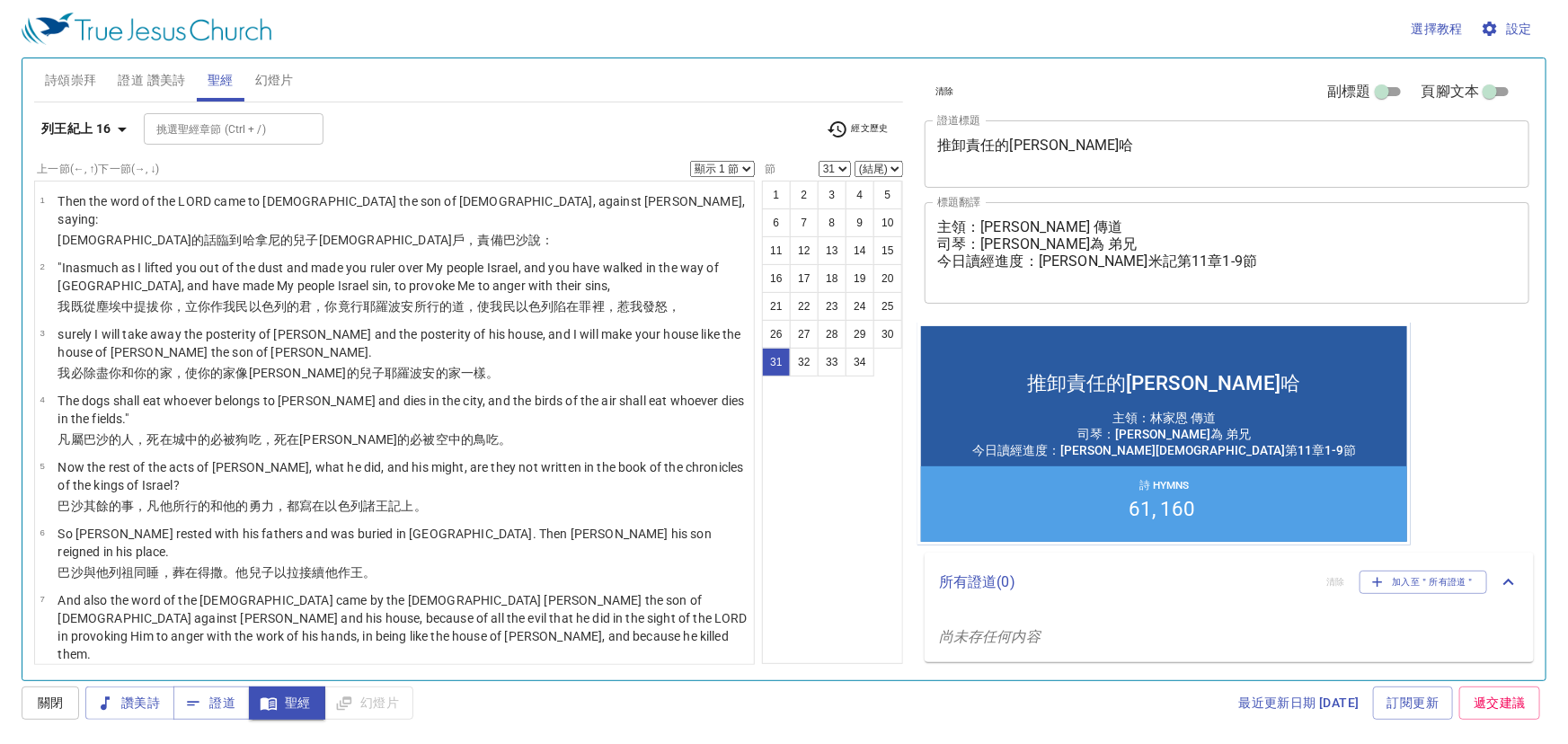
scroll to position [1740, 0]
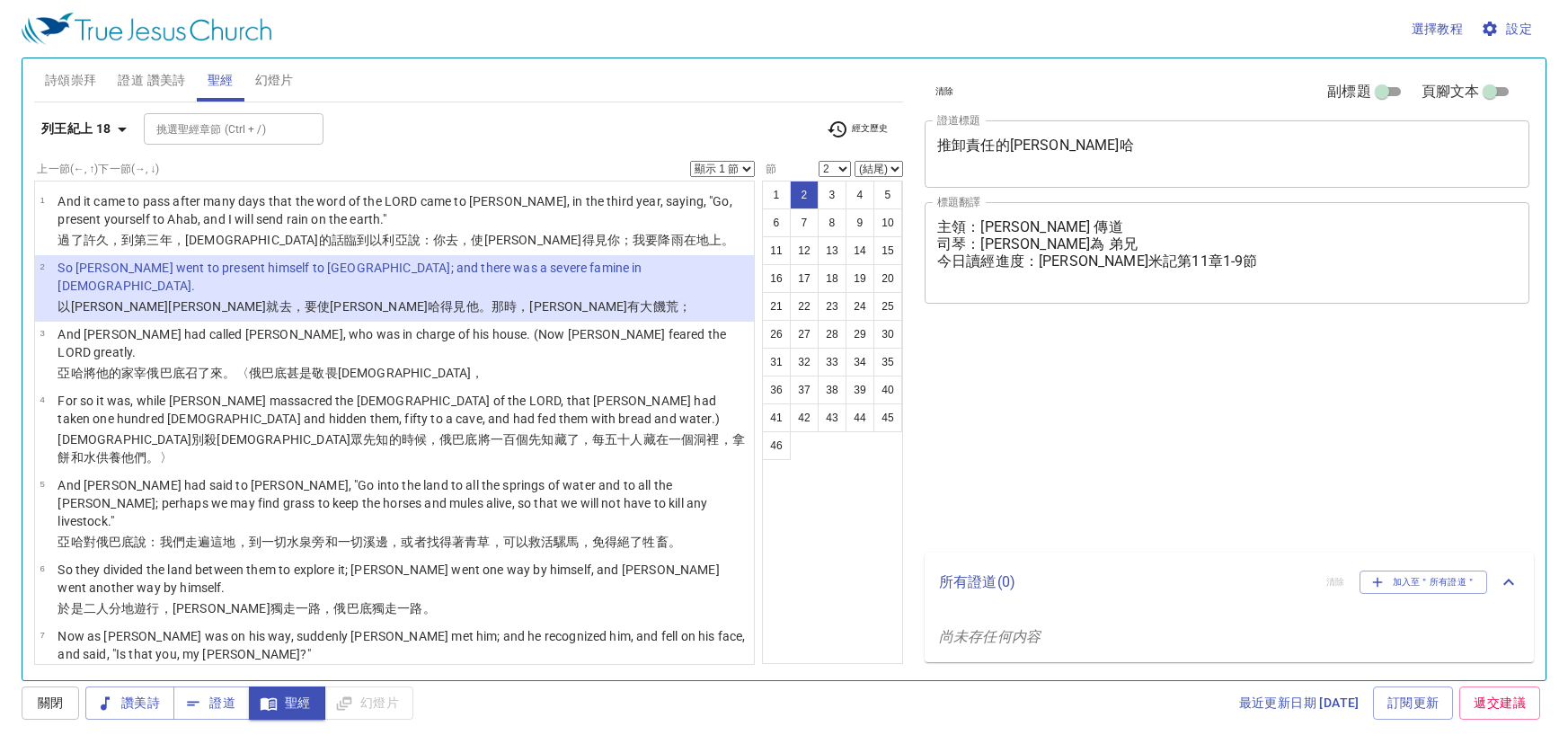
select select "2"
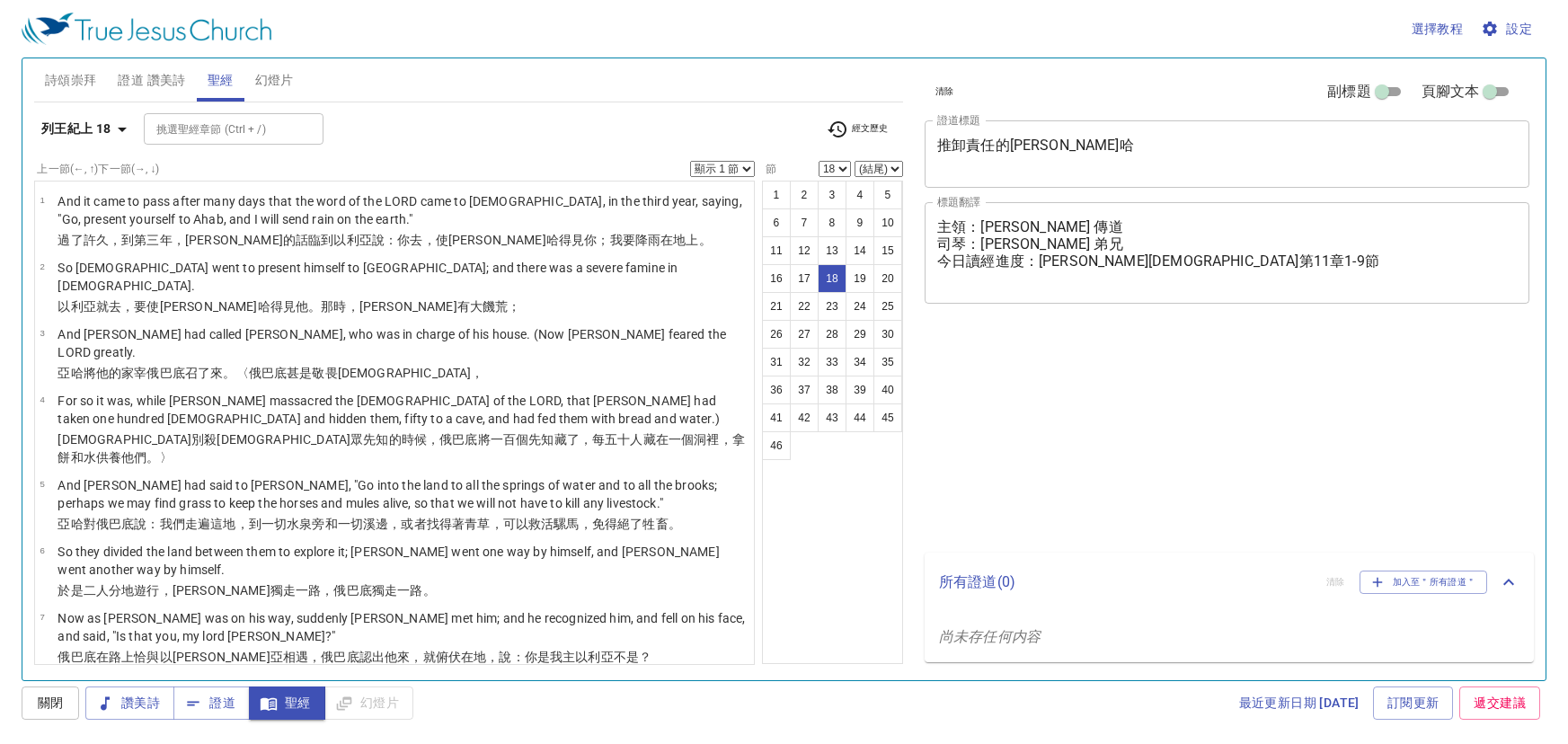
select select "18"
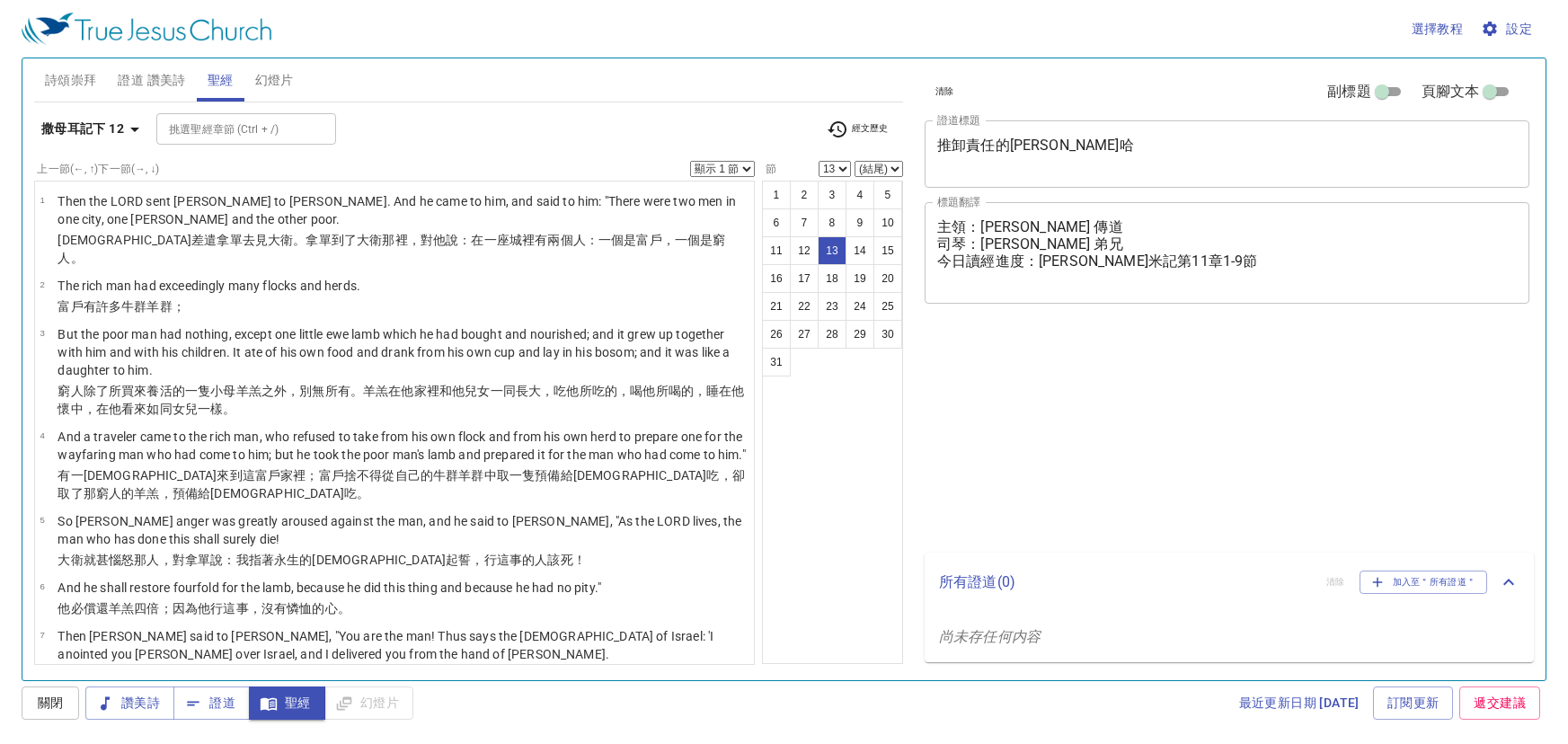
select select "13"
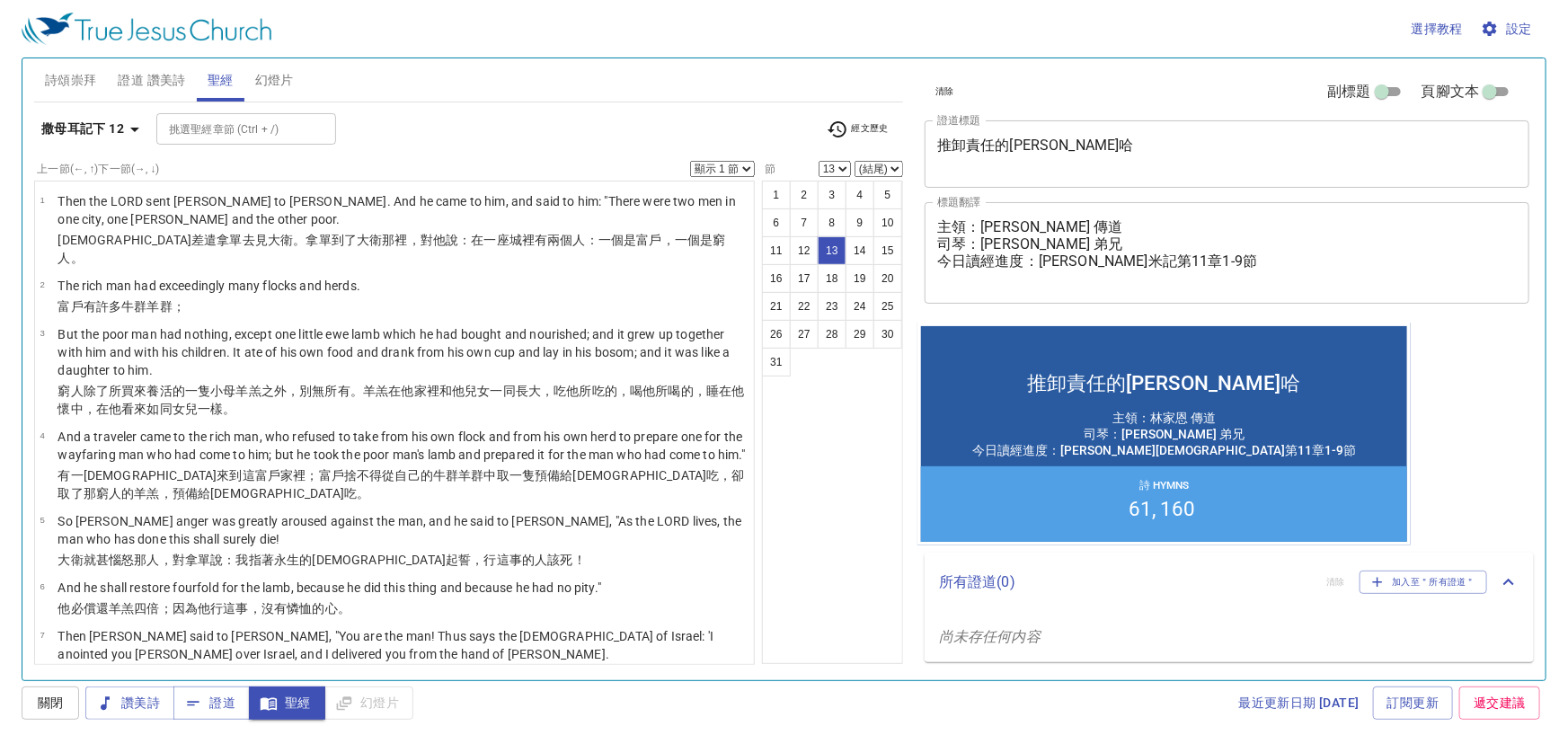
scroll to position [615, 0]
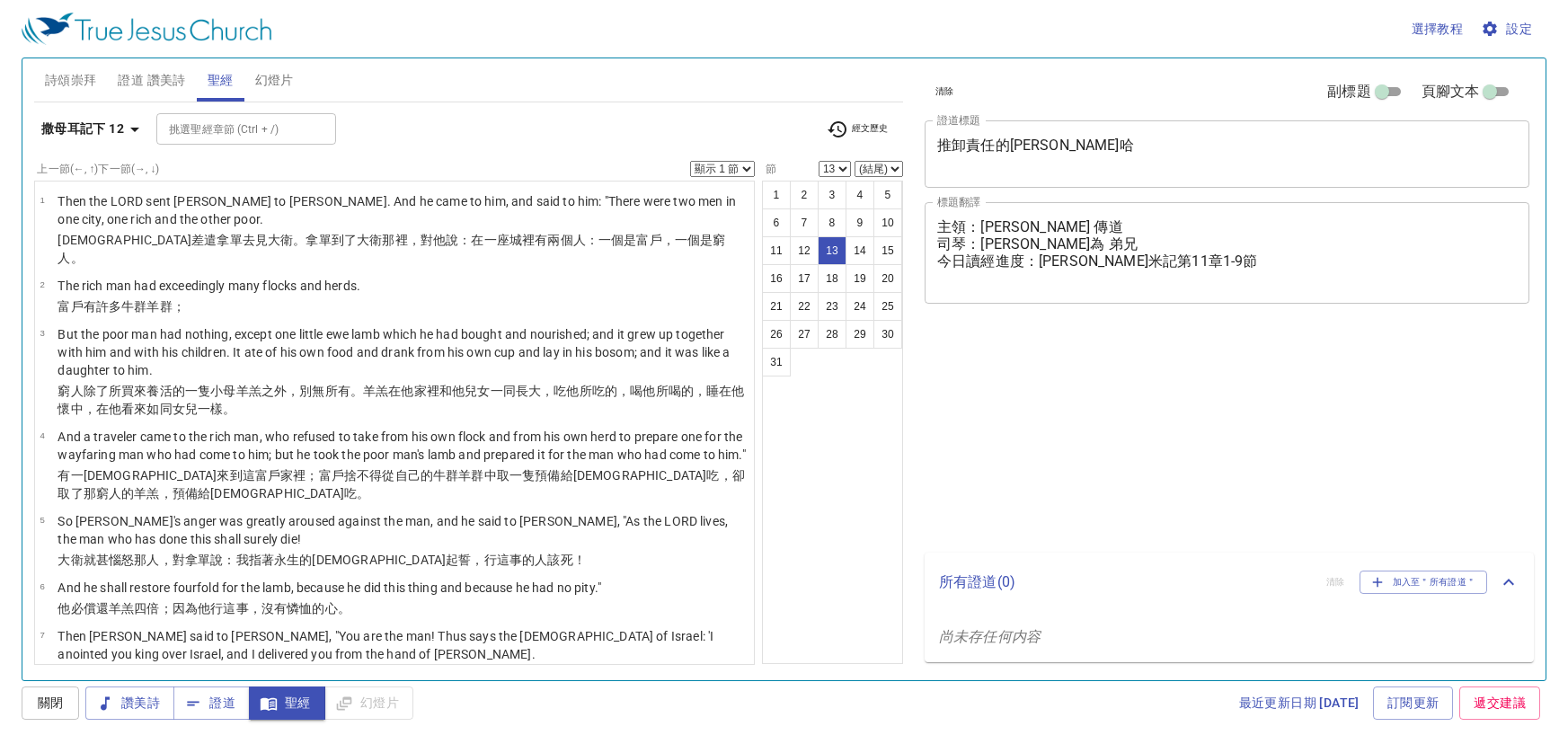
select select "13"
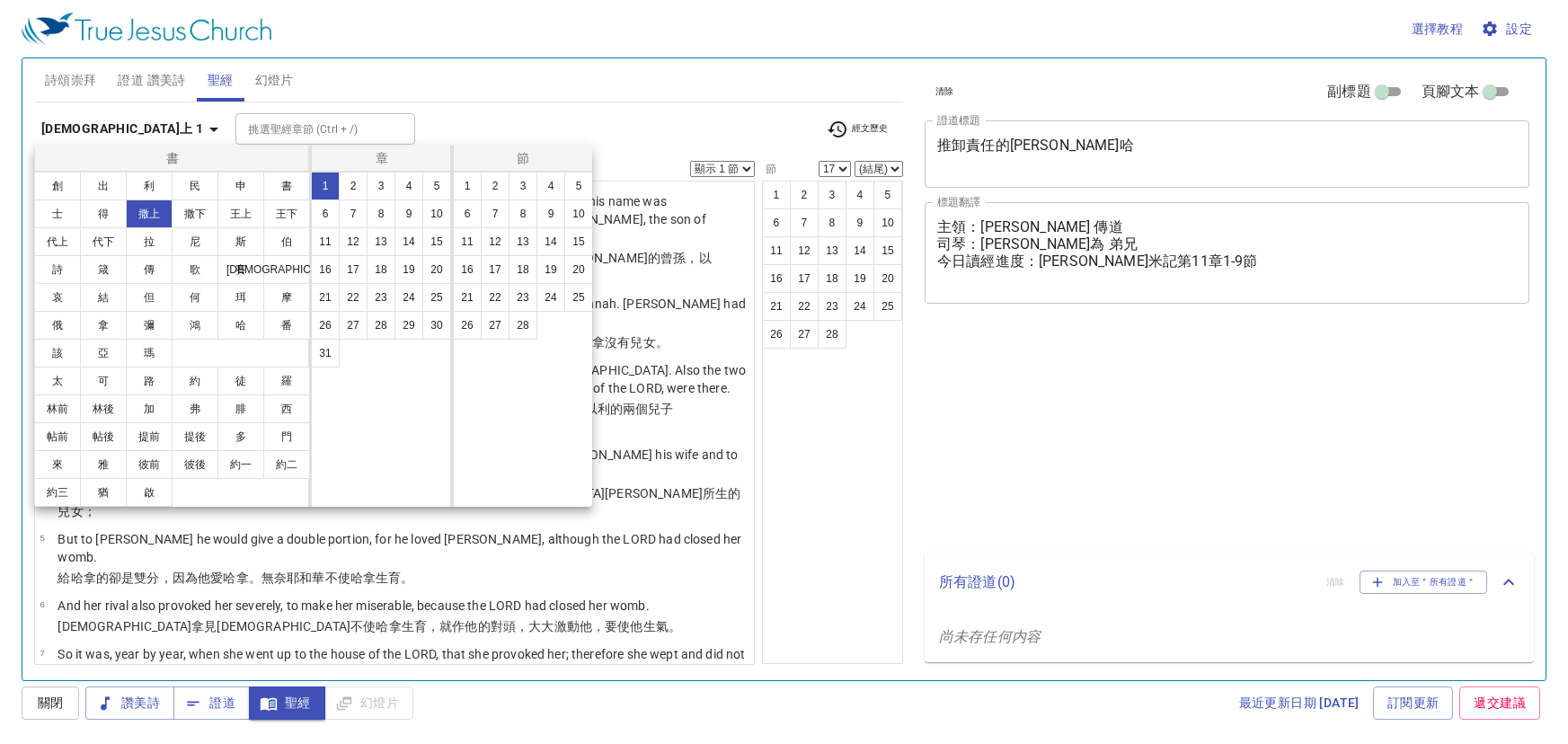
select select "17"
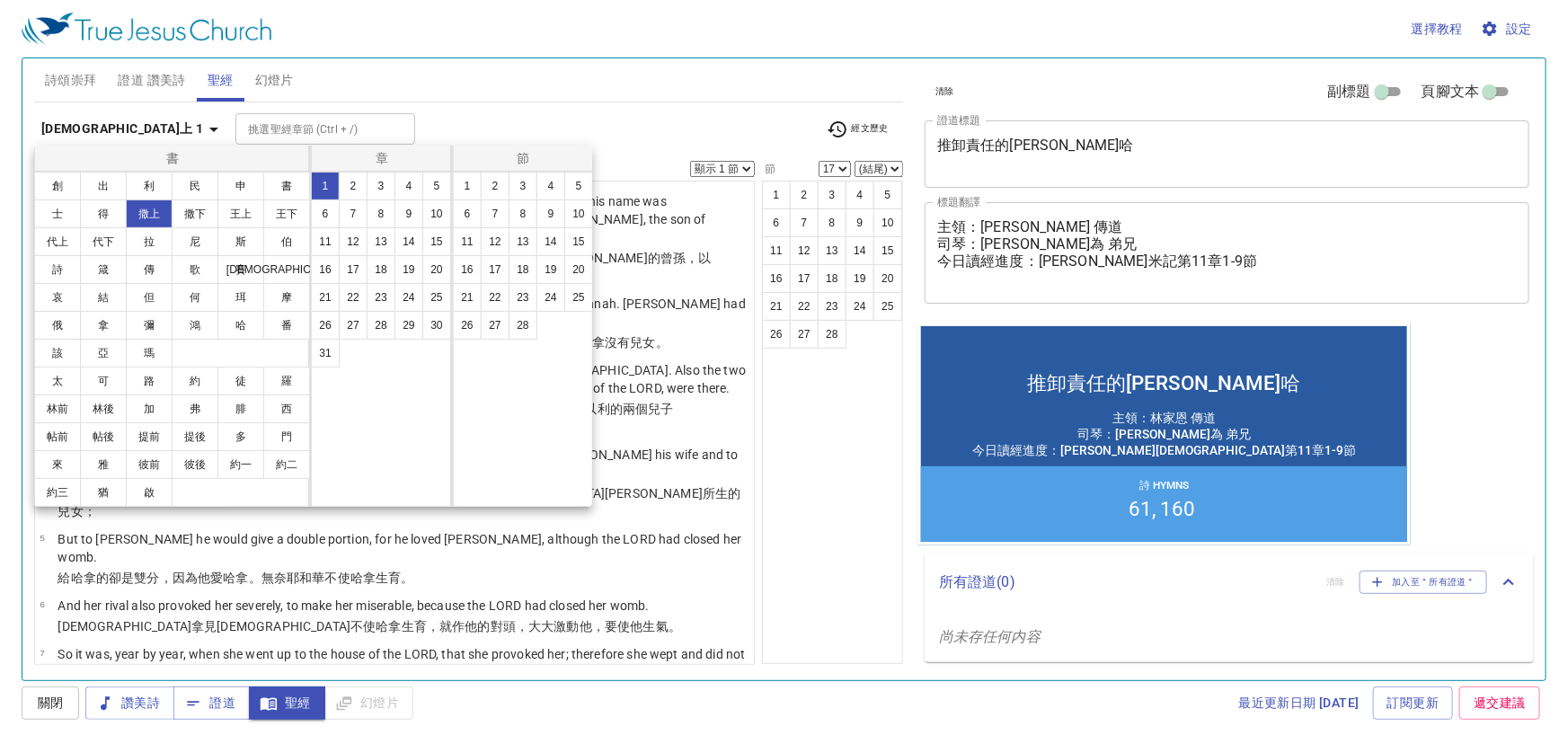
click at [349, 185] on button "2" at bounding box center [353, 186] width 29 height 29
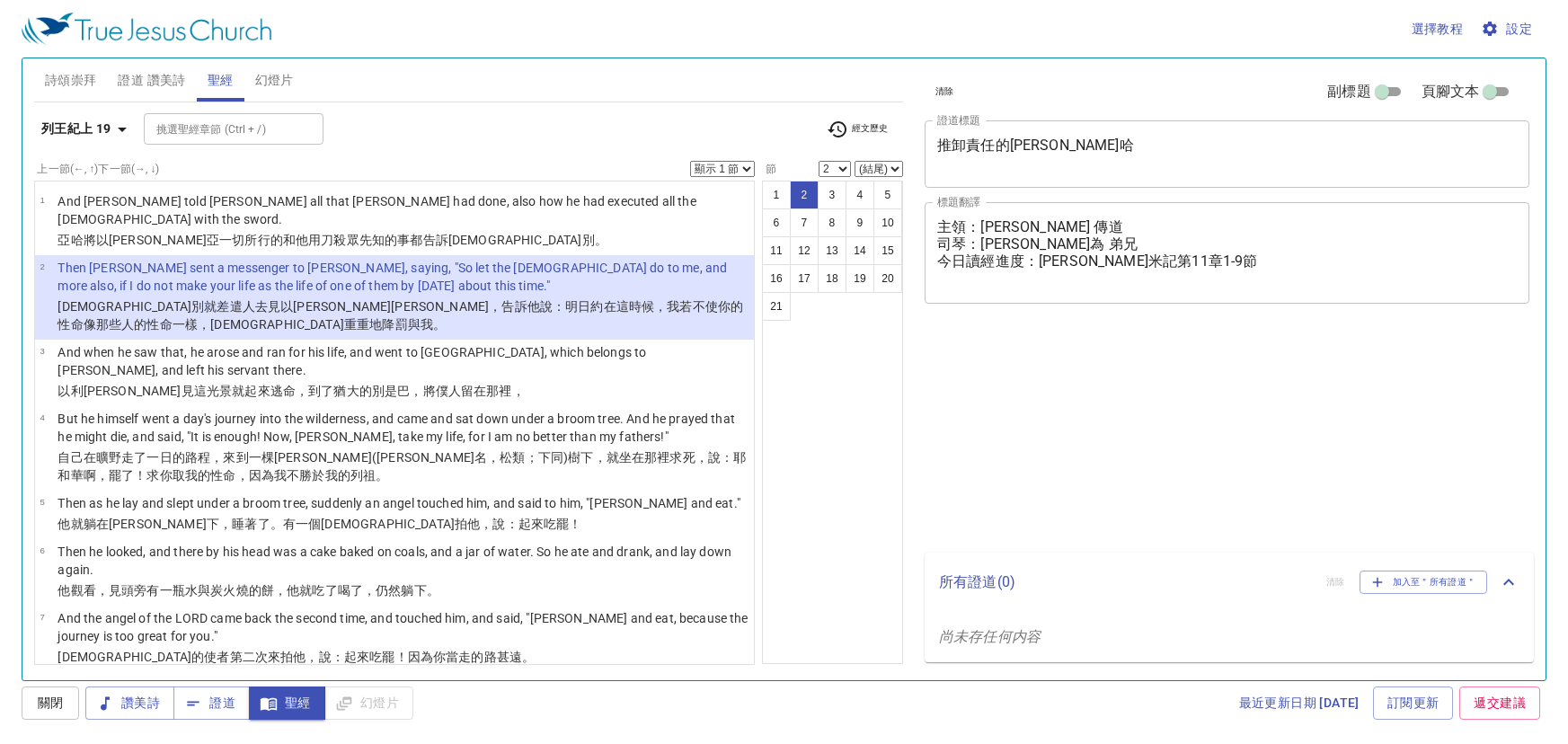
select select "2"
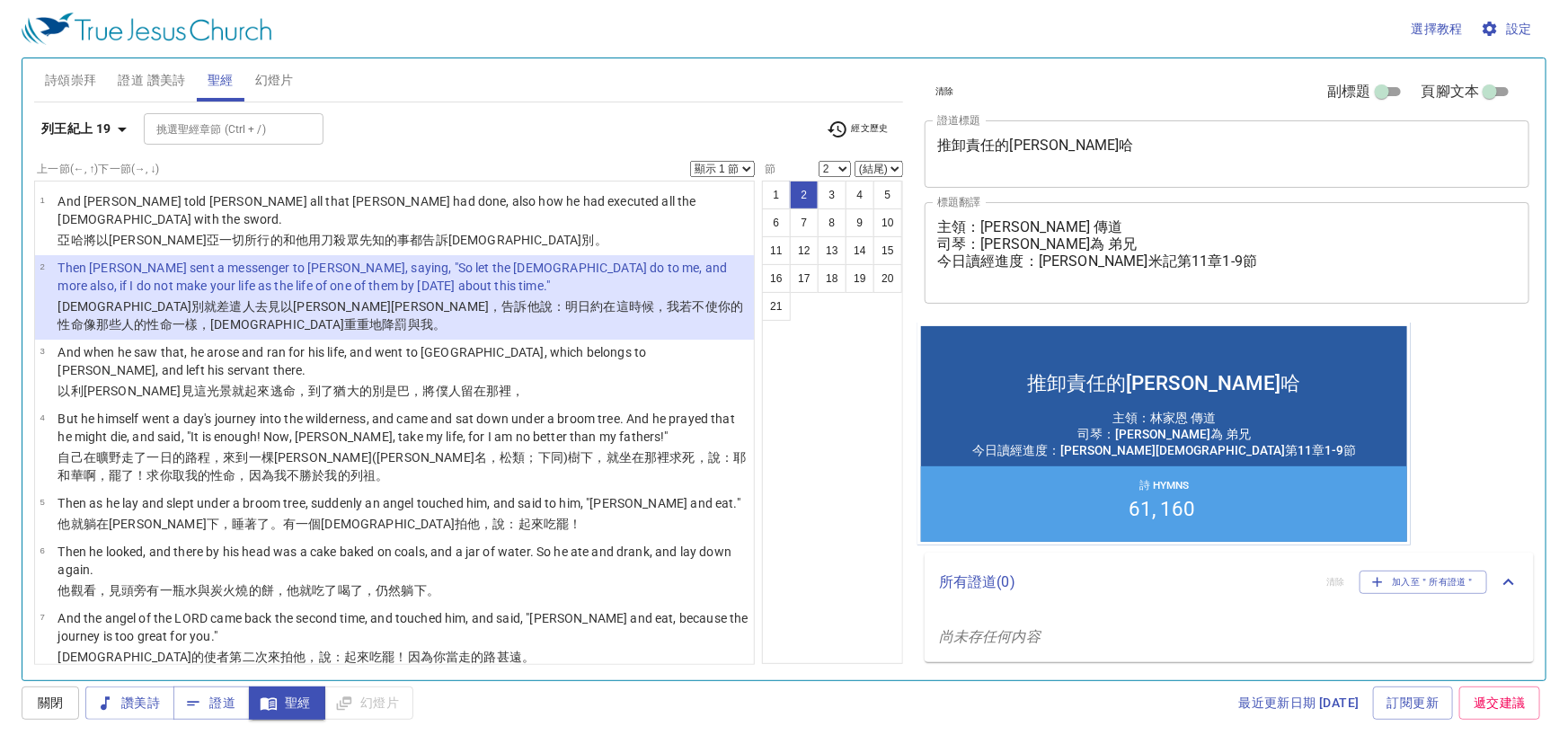
scroll to position [1018, 0]
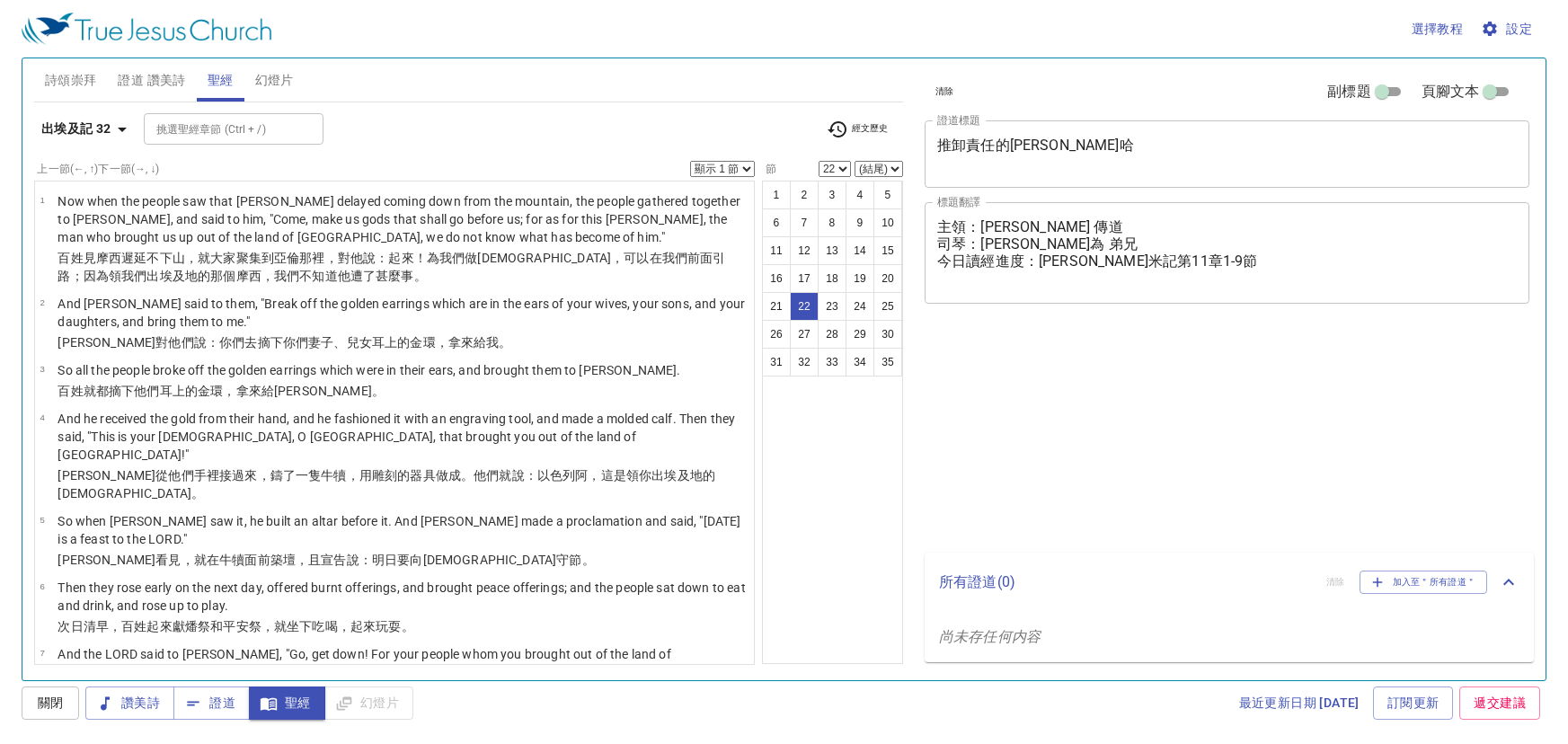
select select "22"
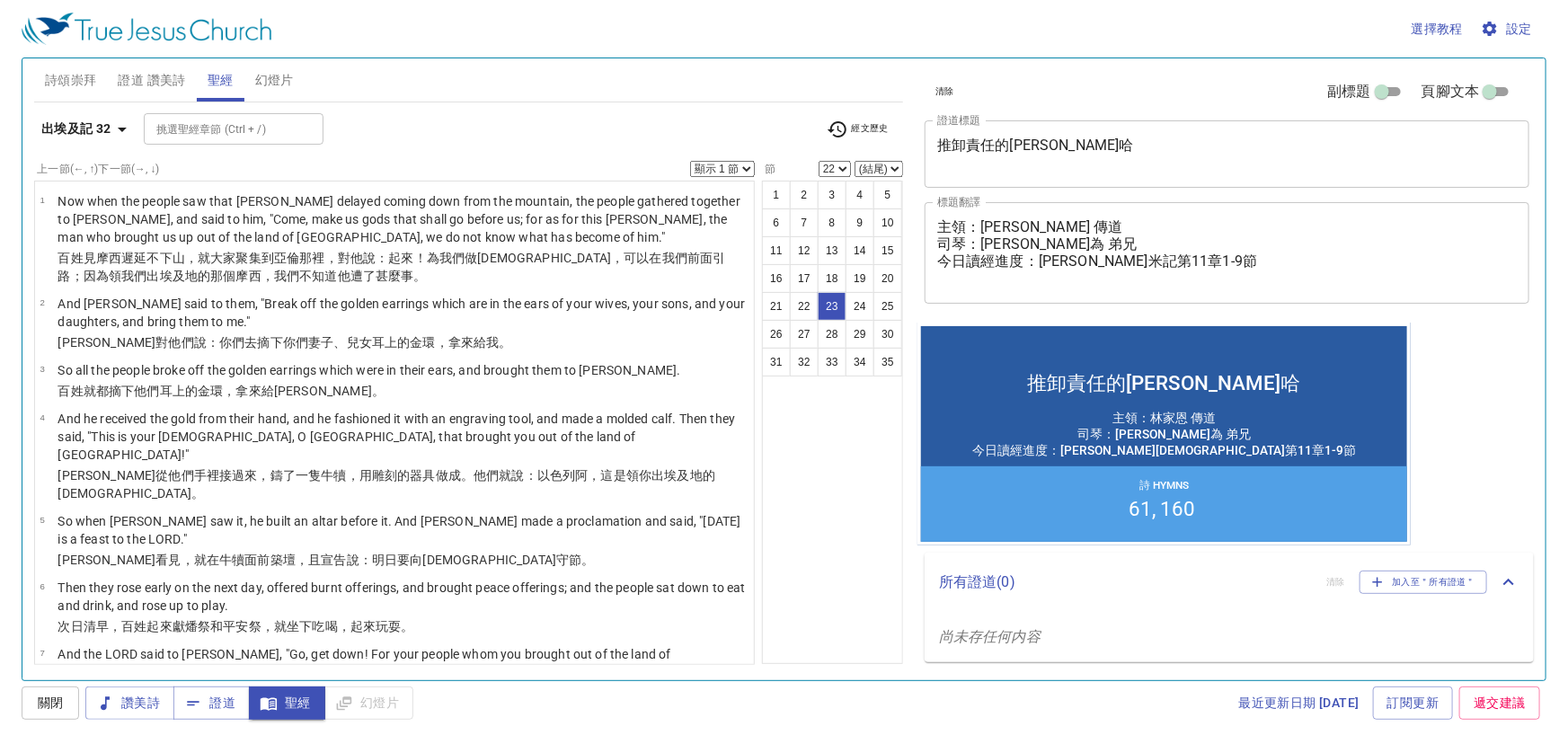
select select "23"
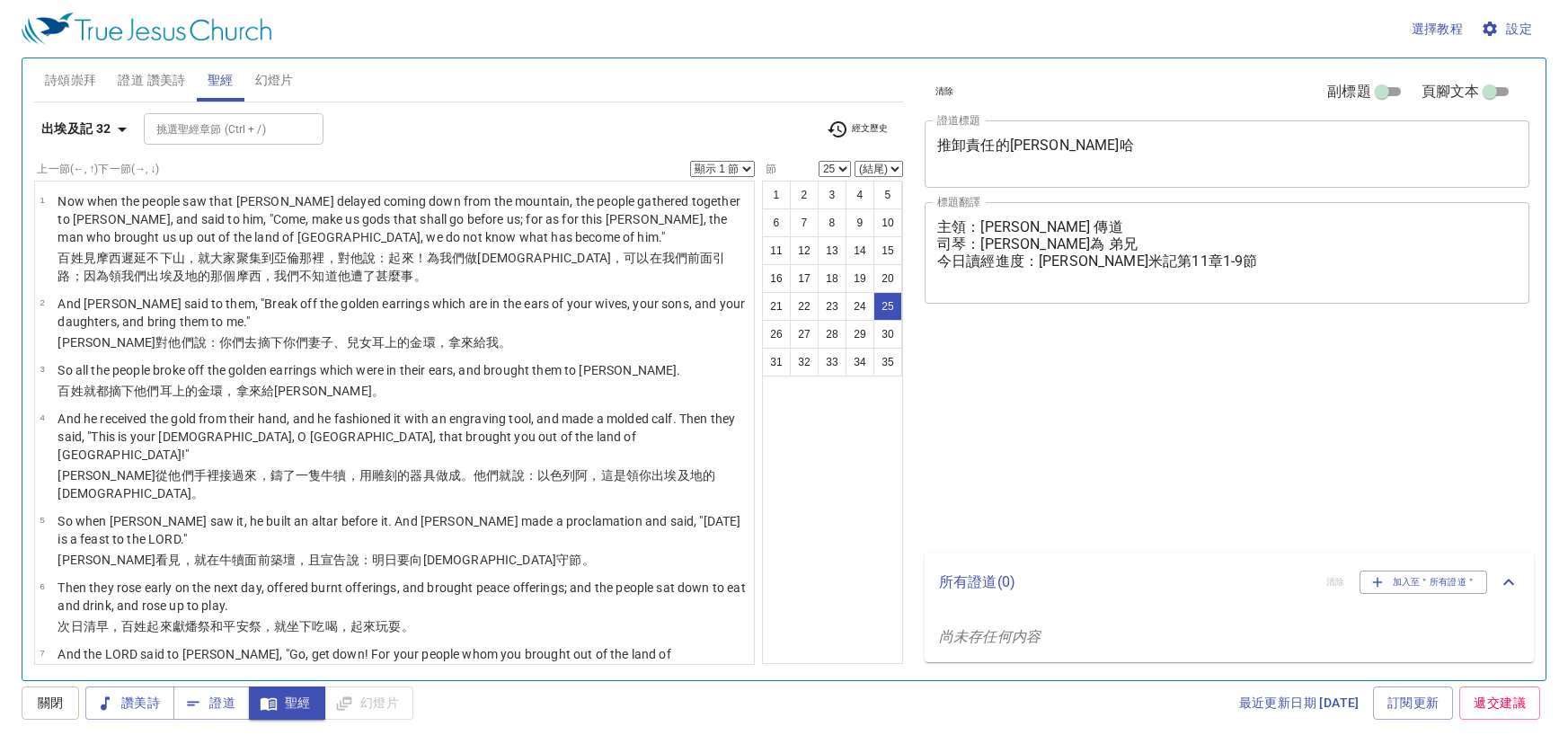
select select "25"
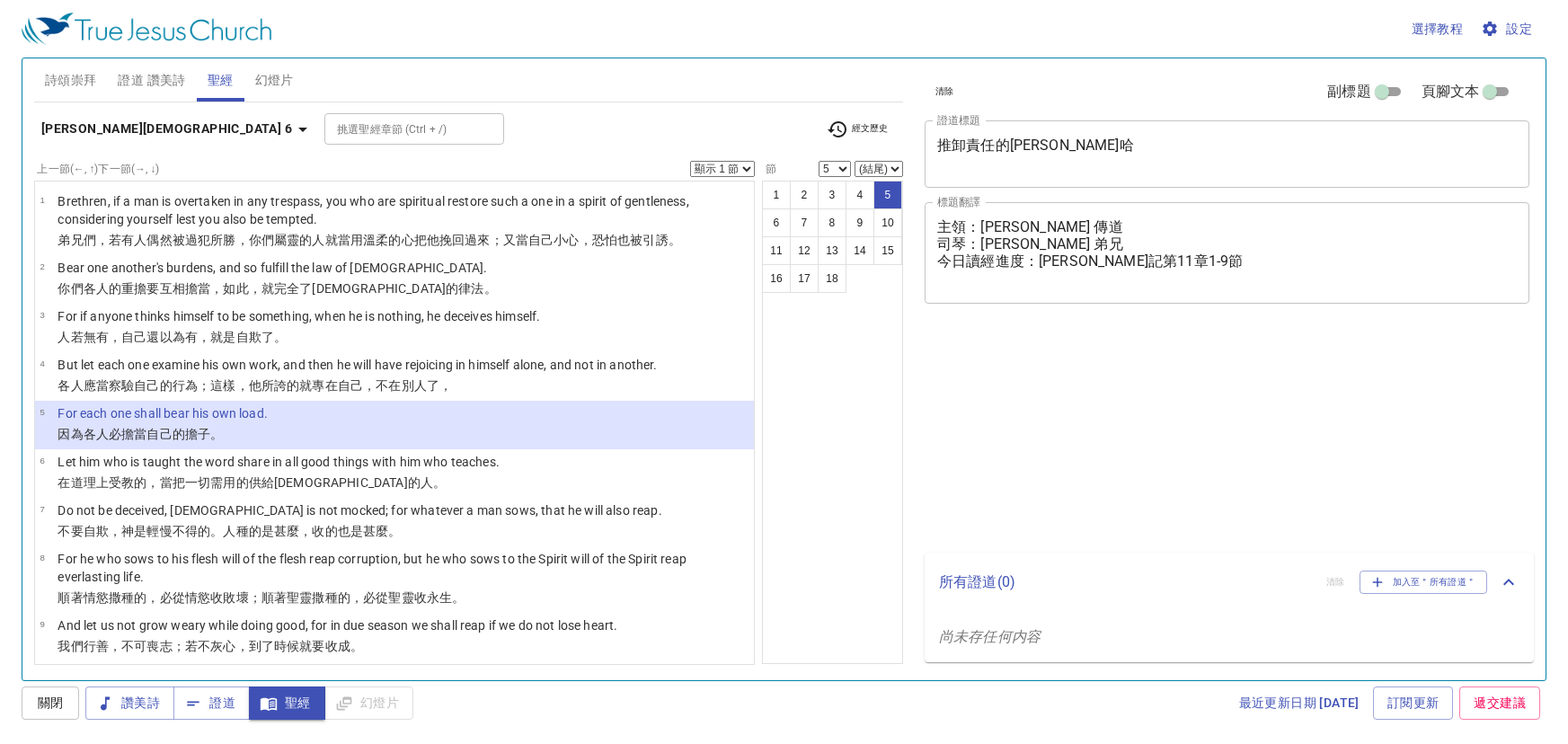
select select "5"
